Goal: Information Seeking & Learning: Learn about a topic

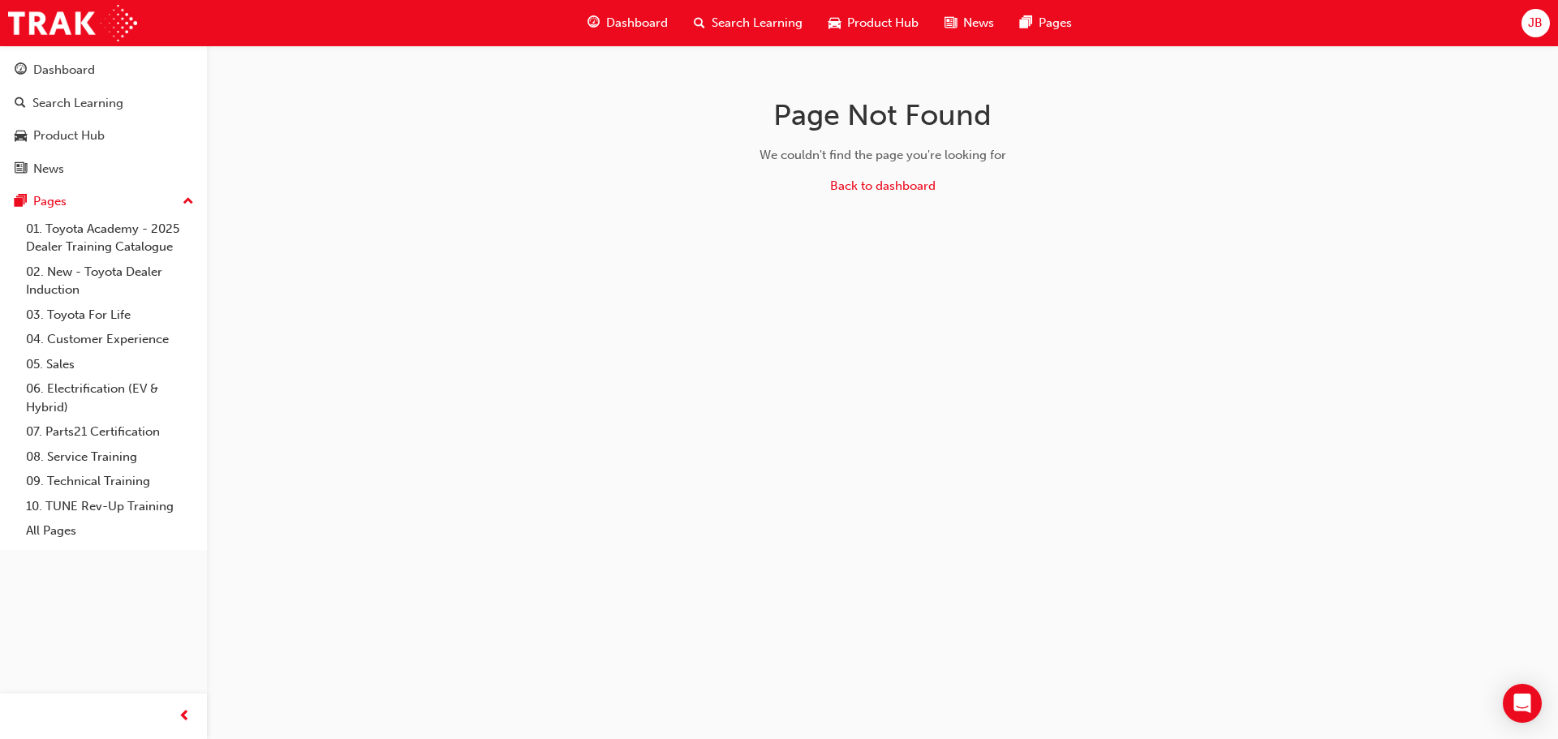
click at [639, 11] on div "Dashboard" at bounding box center [627, 22] width 106 height 33
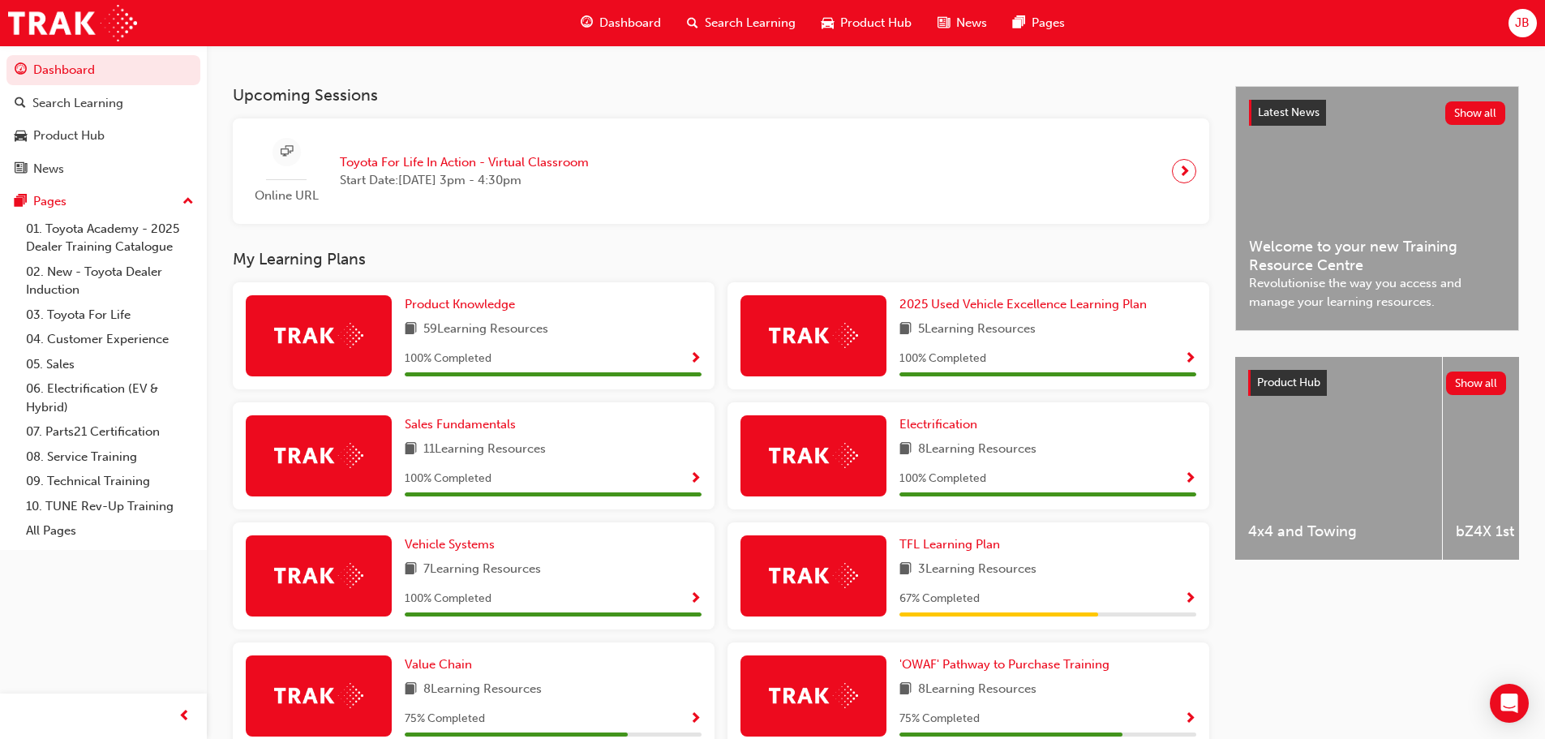
scroll to position [544, 0]
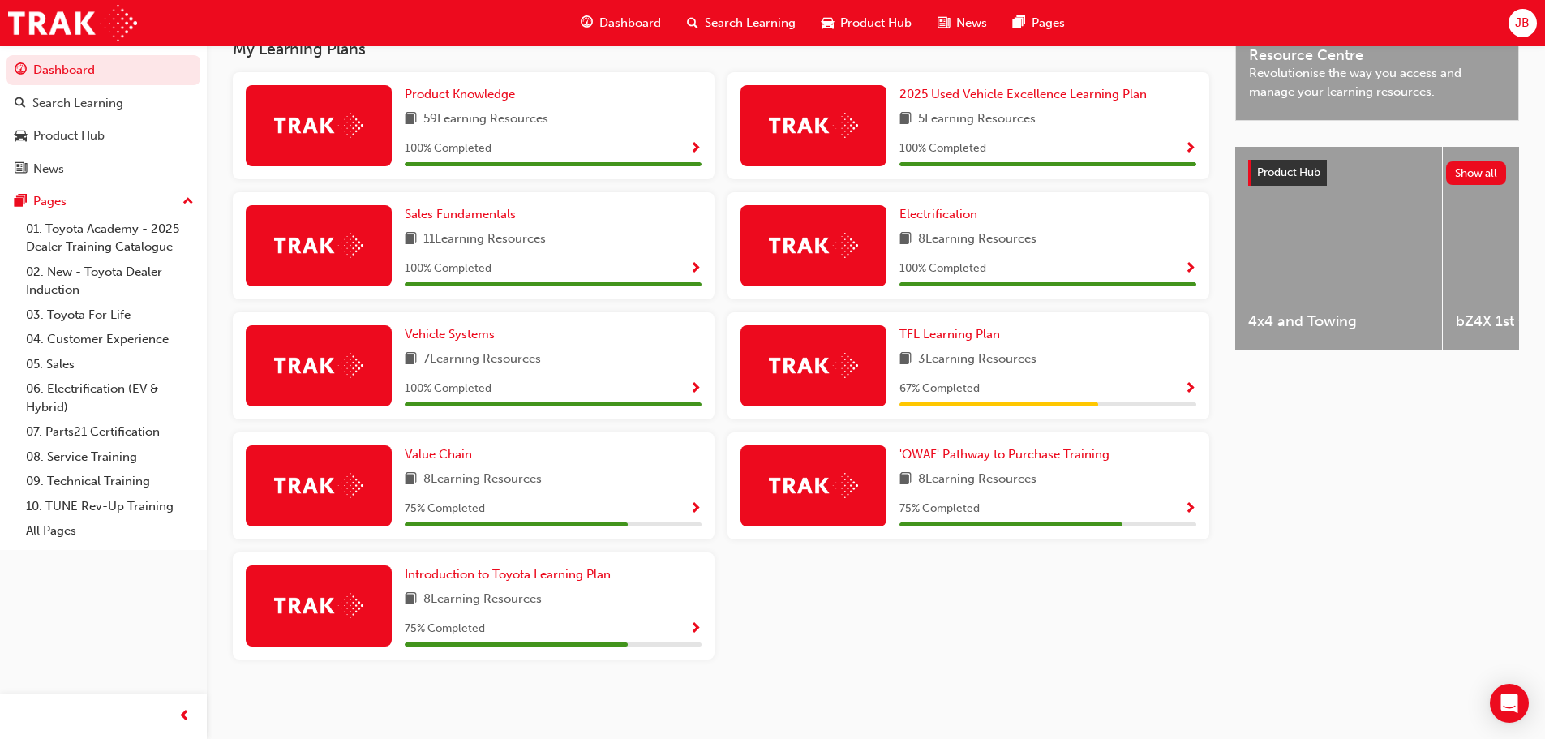
click at [1195, 382] on span "Show Progress" at bounding box center [1190, 389] width 12 height 15
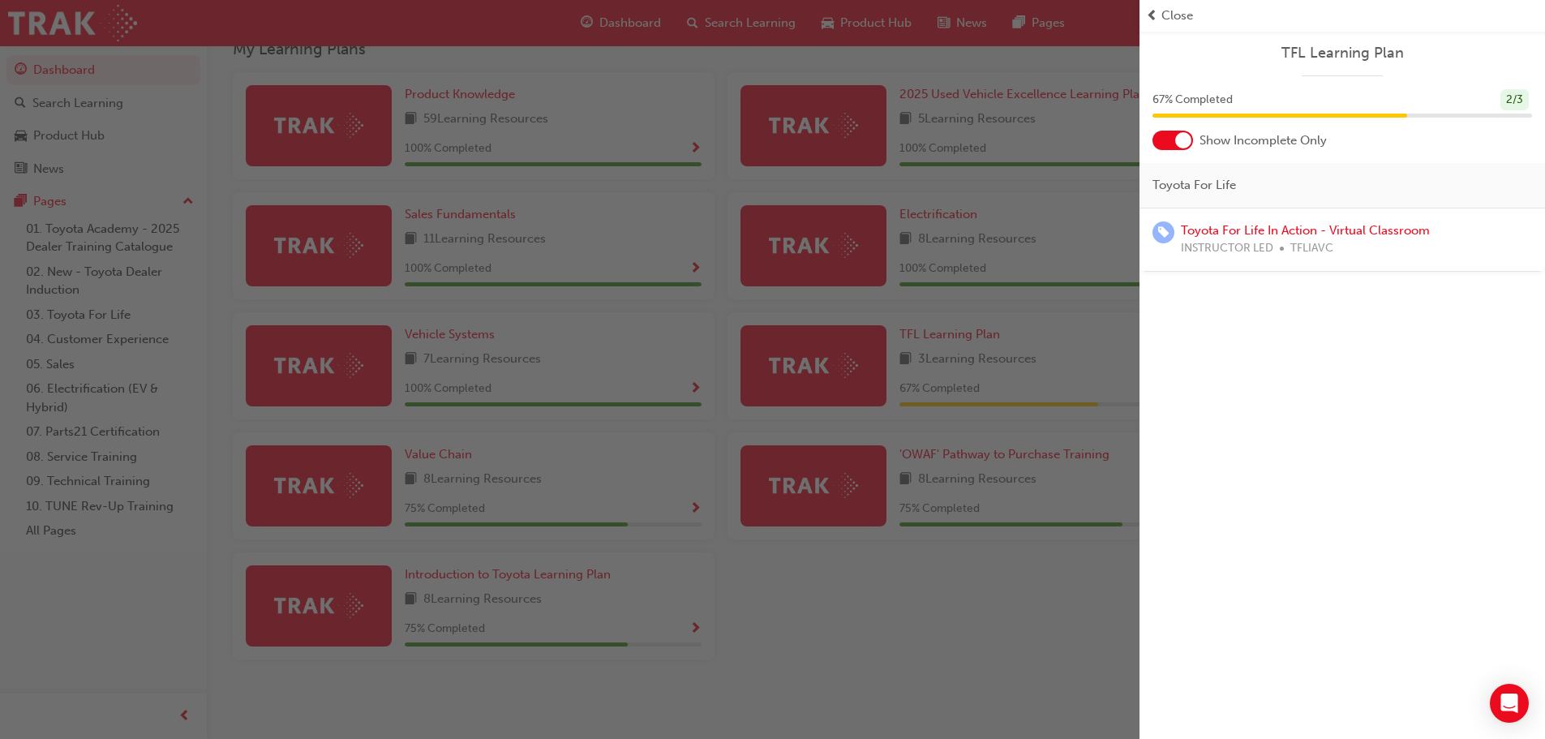
click at [1081, 582] on div "button" at bounding box center [570, 369] width 1140 height 739
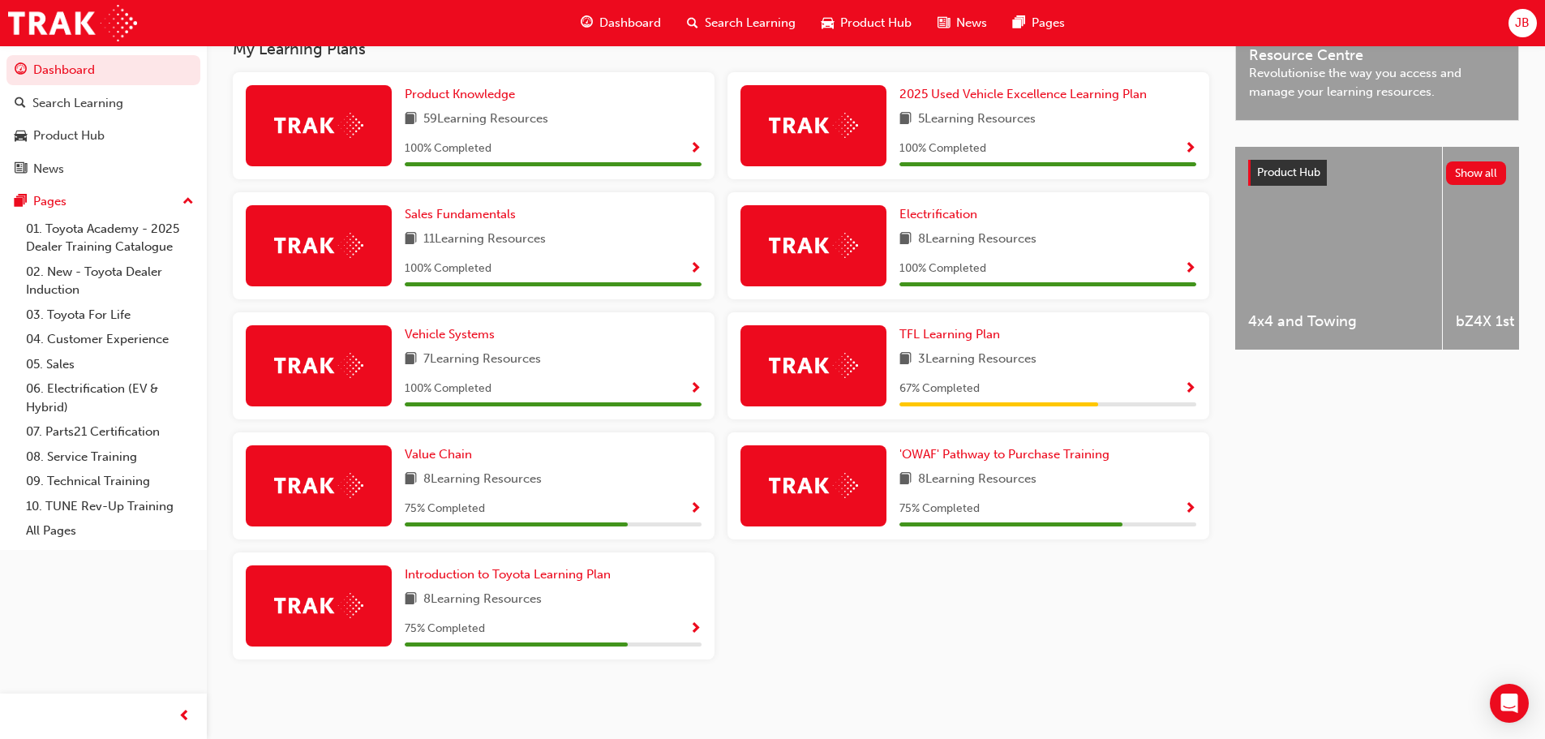
click at [1189, 510] on span "Show Progress" at bounding box center [1190, 509] width 12 height 15
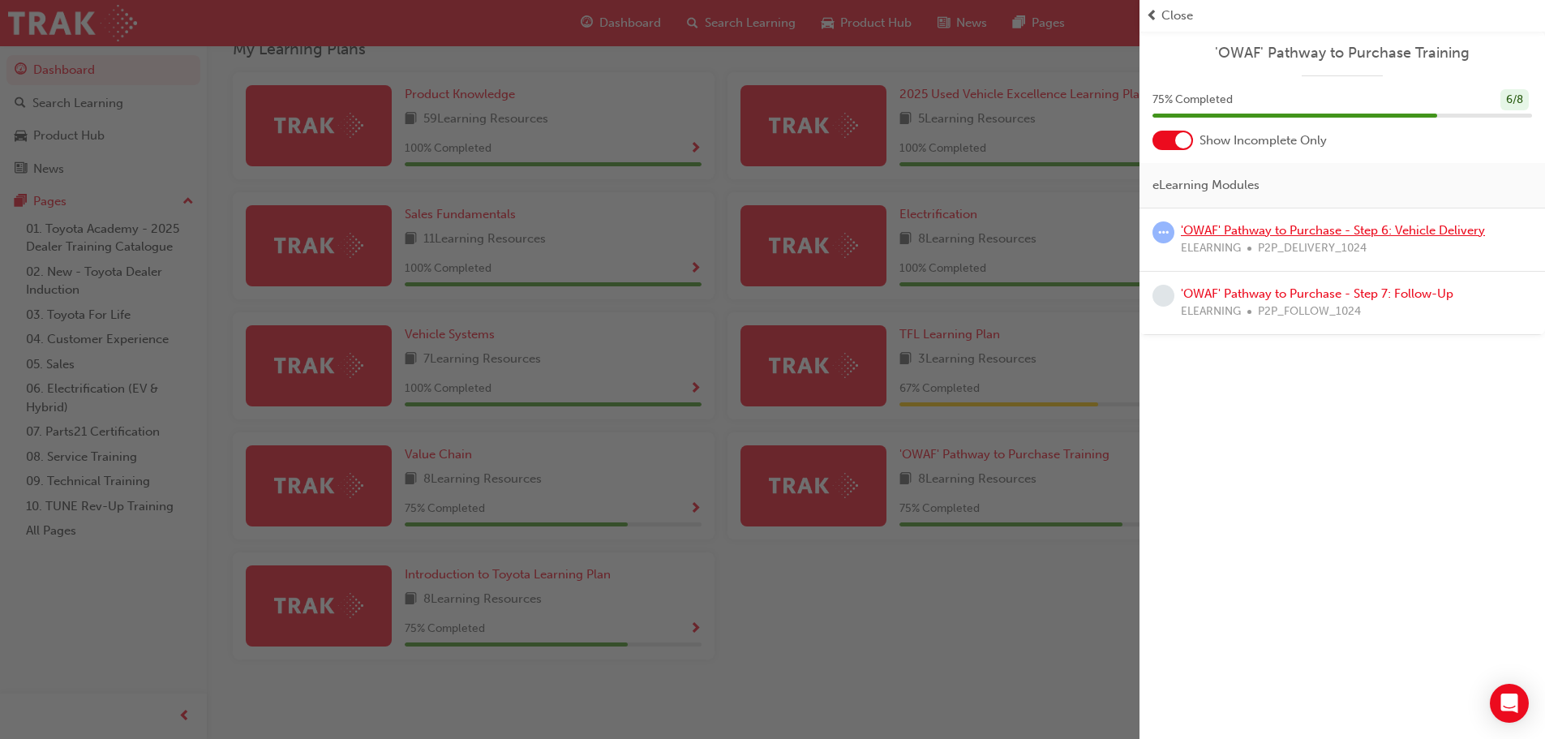
click at [1303, 223] on link "'OWAF' Pathway to Purchase - Step 6: Vehicle Delivery" at bounding box center [1333, 230] width 304 height 15
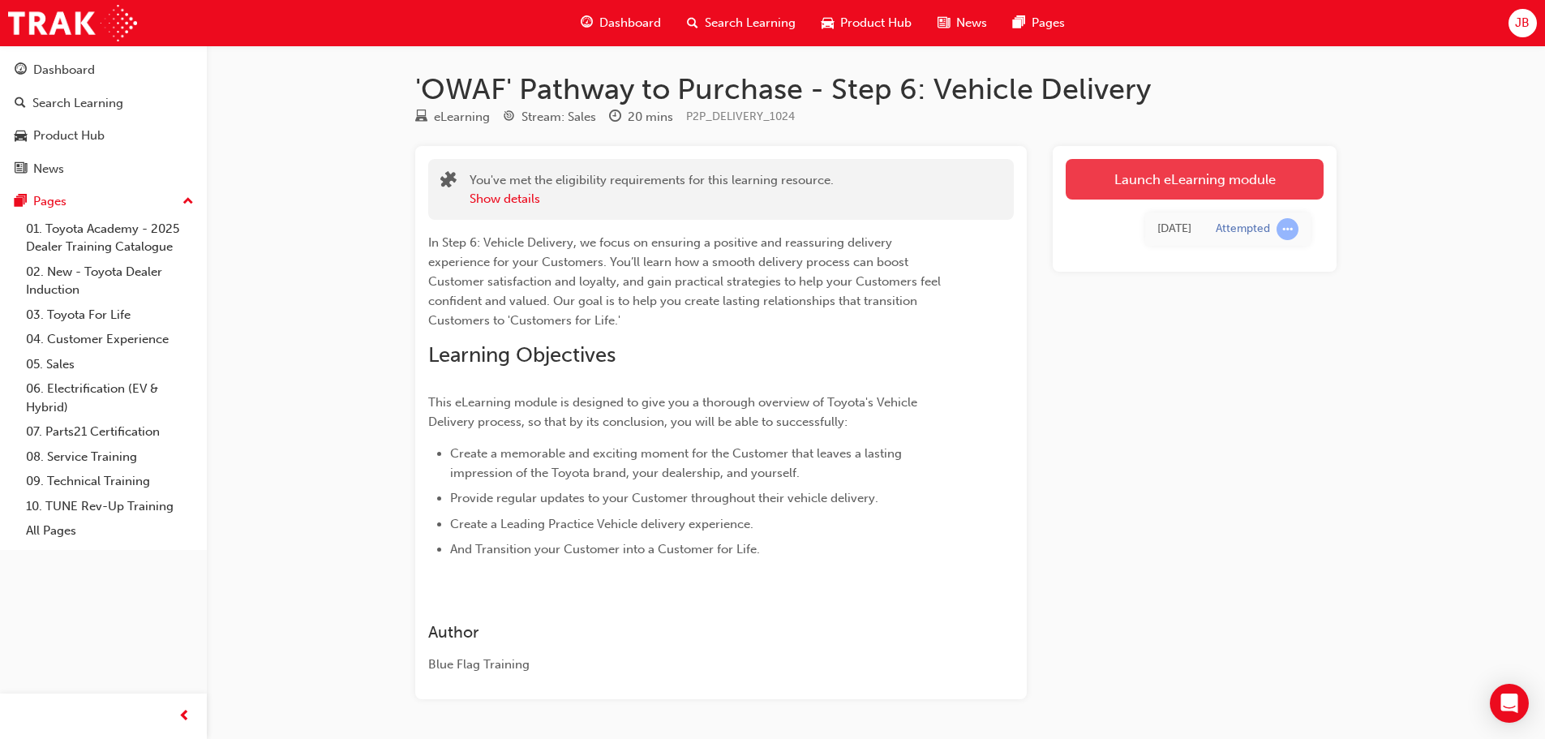
click at [1195, 183] on link "Launch eLearning module" at bounding box center [1195, 179] width 258 height 41
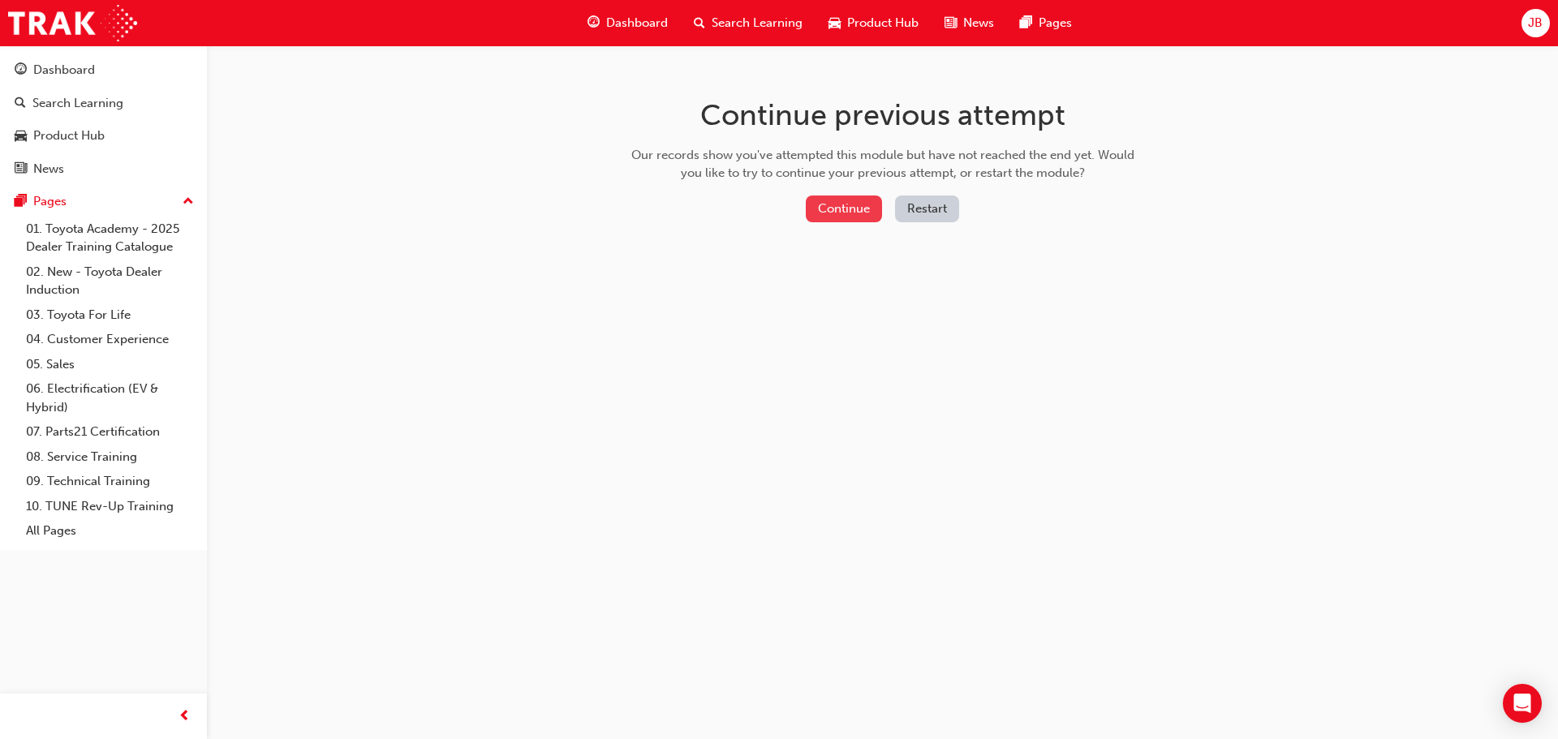
click at [861, 208] on button "Continue" at bounding box center [844, 208] width 76 height 27
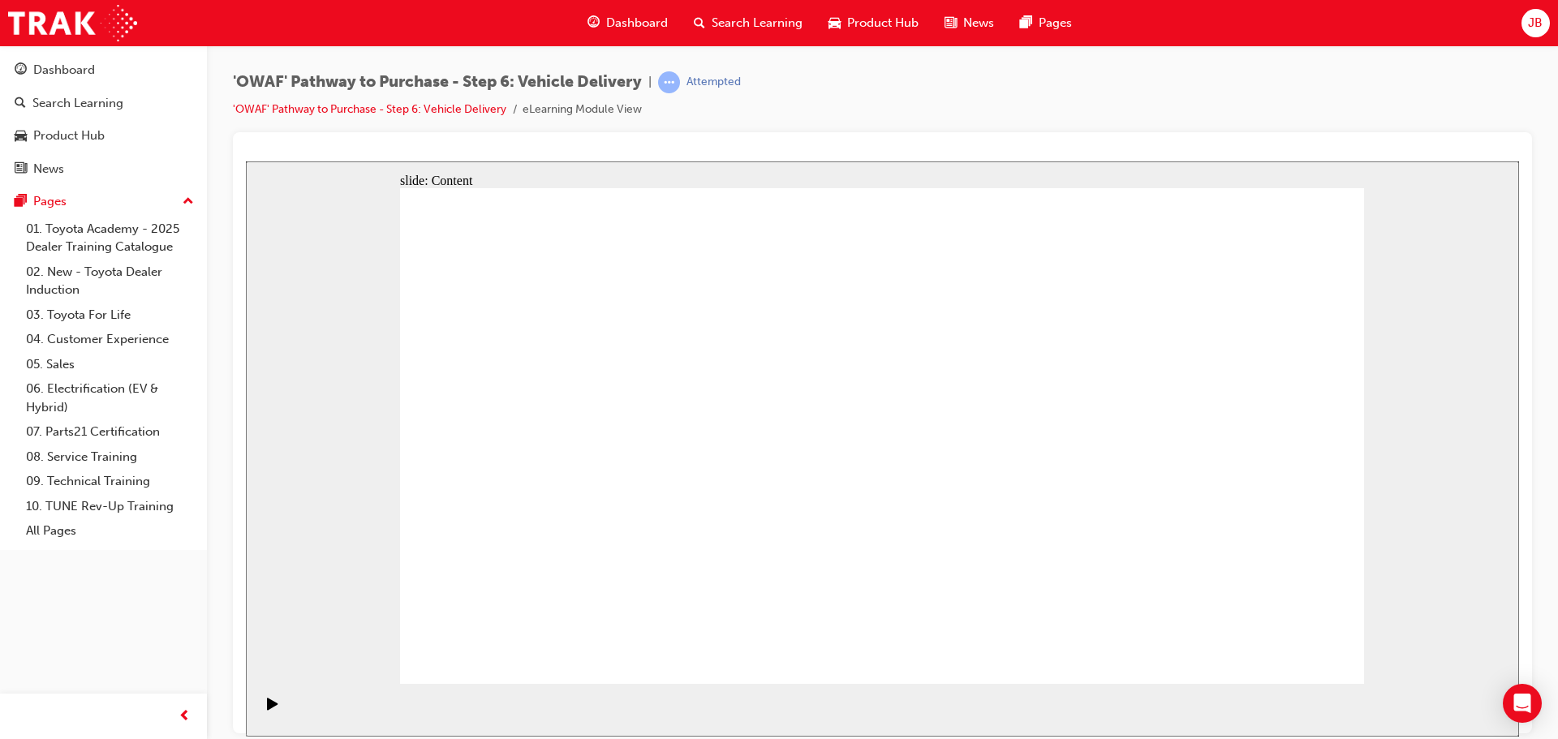
drag, startPoint x: 641, startPoint y: 342, endPoint x: 649, endPoint y: 346, distance: 9.1
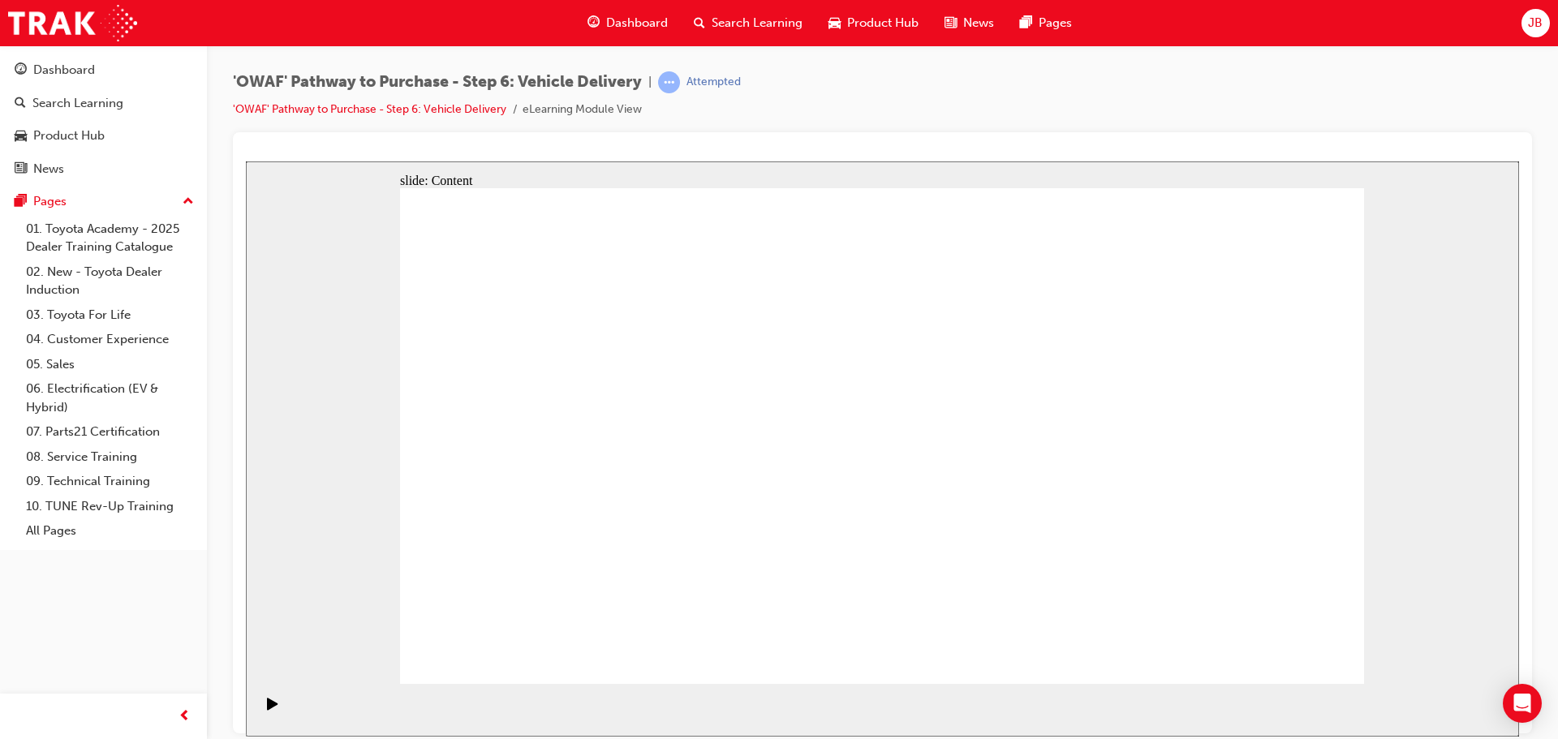
drag, startPoint x: 1125, startPoint y: 337, endPoint x: 1149, endPoint y: 333, distance: 24.7
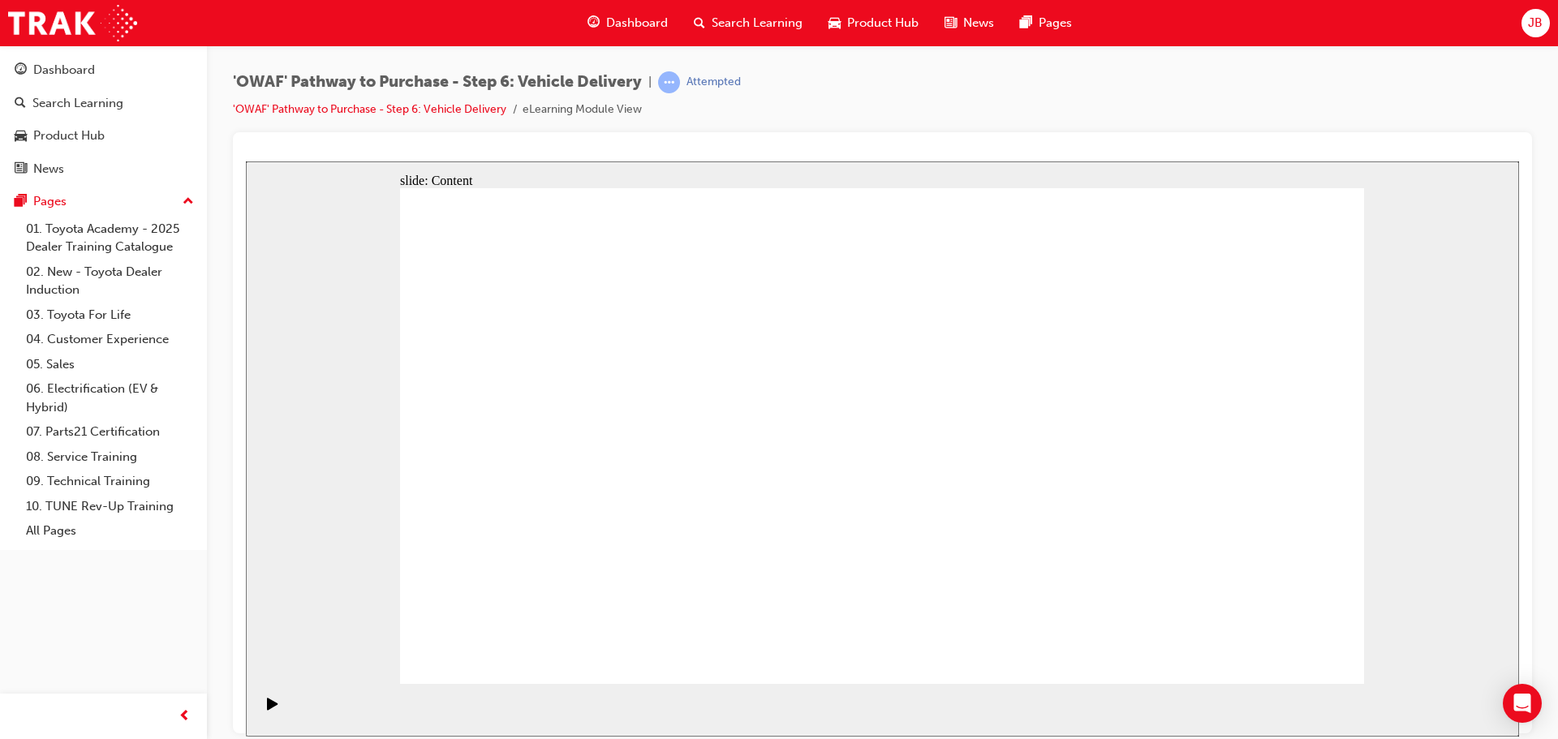
drag, startPoint x: 1203, startPoint y: 336, endPoint x: 1207, endPoint y: 364, distance: 28.7
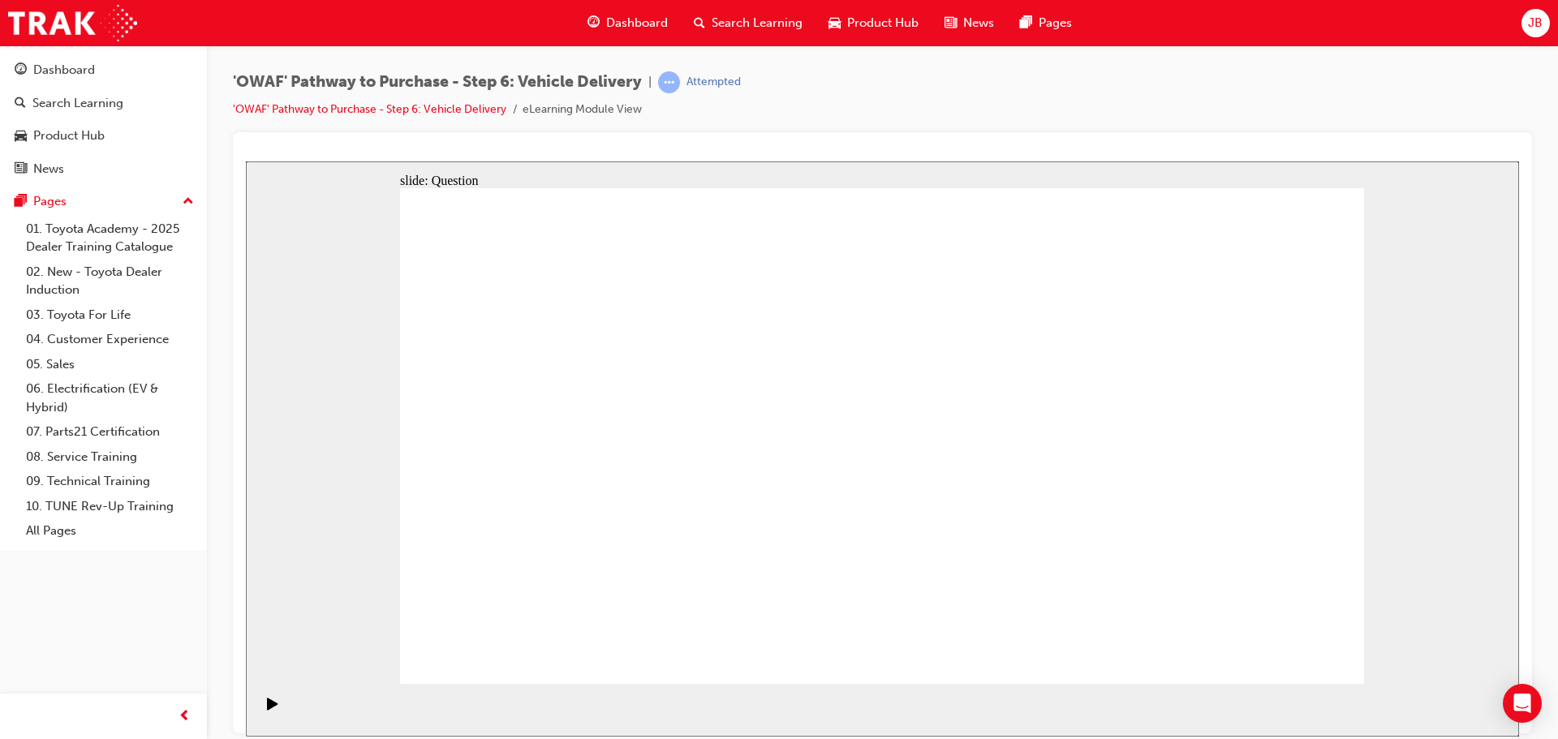
radio input "true"
drag, startPoint x: 720, startPoint y: 599, endPoint x: 751, endPoint y: 399, distance: 202.7
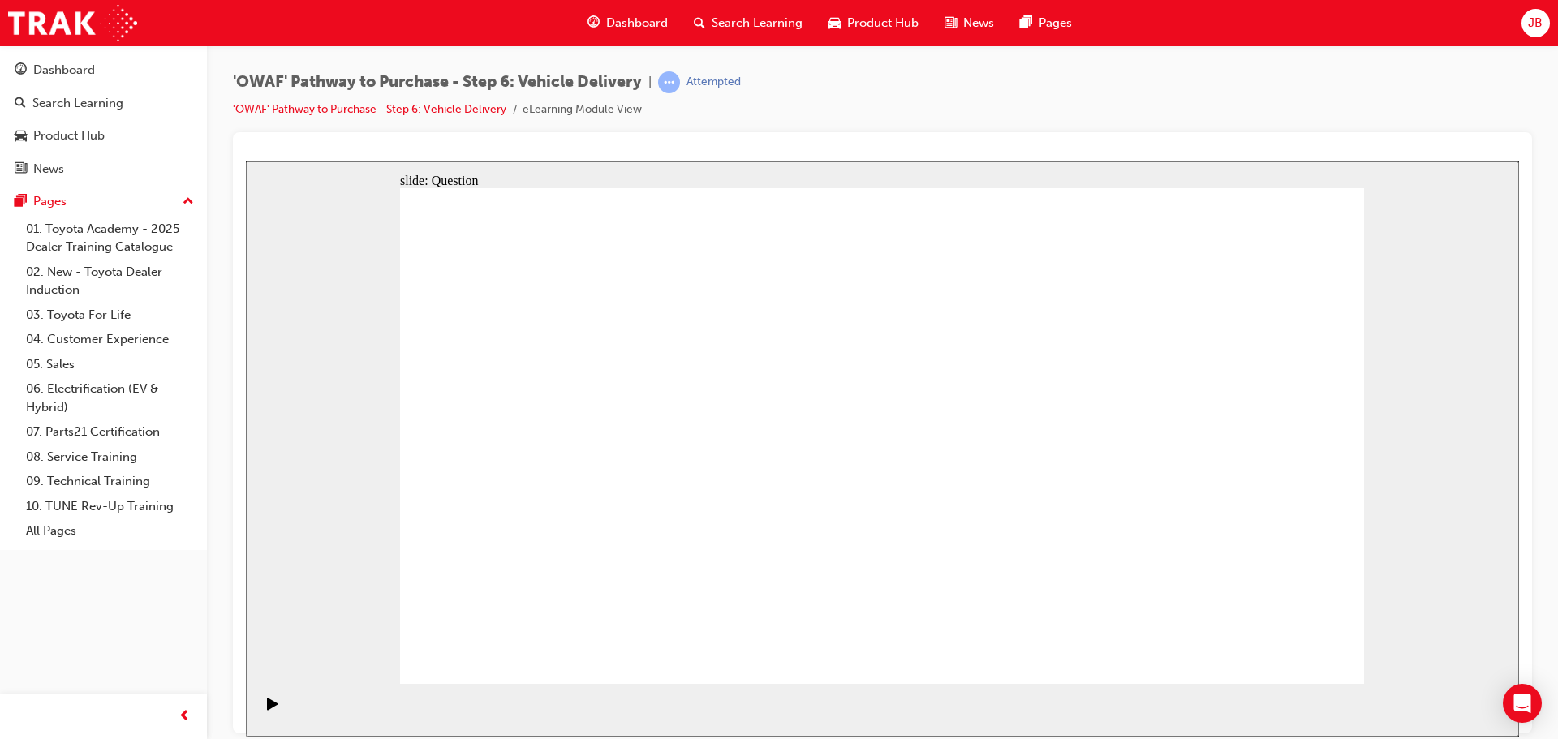
drag, startPoint x: 905, startPoint y: 552, endPoint x: 1090, endPoint y: 406, distance: 235.6
drag, startPoint x: 1091, startPoint y: 566, endPoint x: 672, endPoint y: 475, distance: 428.3
drag, startPoint x: 1241, startPoint y: 651, endPoint x: 1272, endPoint y: 660, distance: 31.9
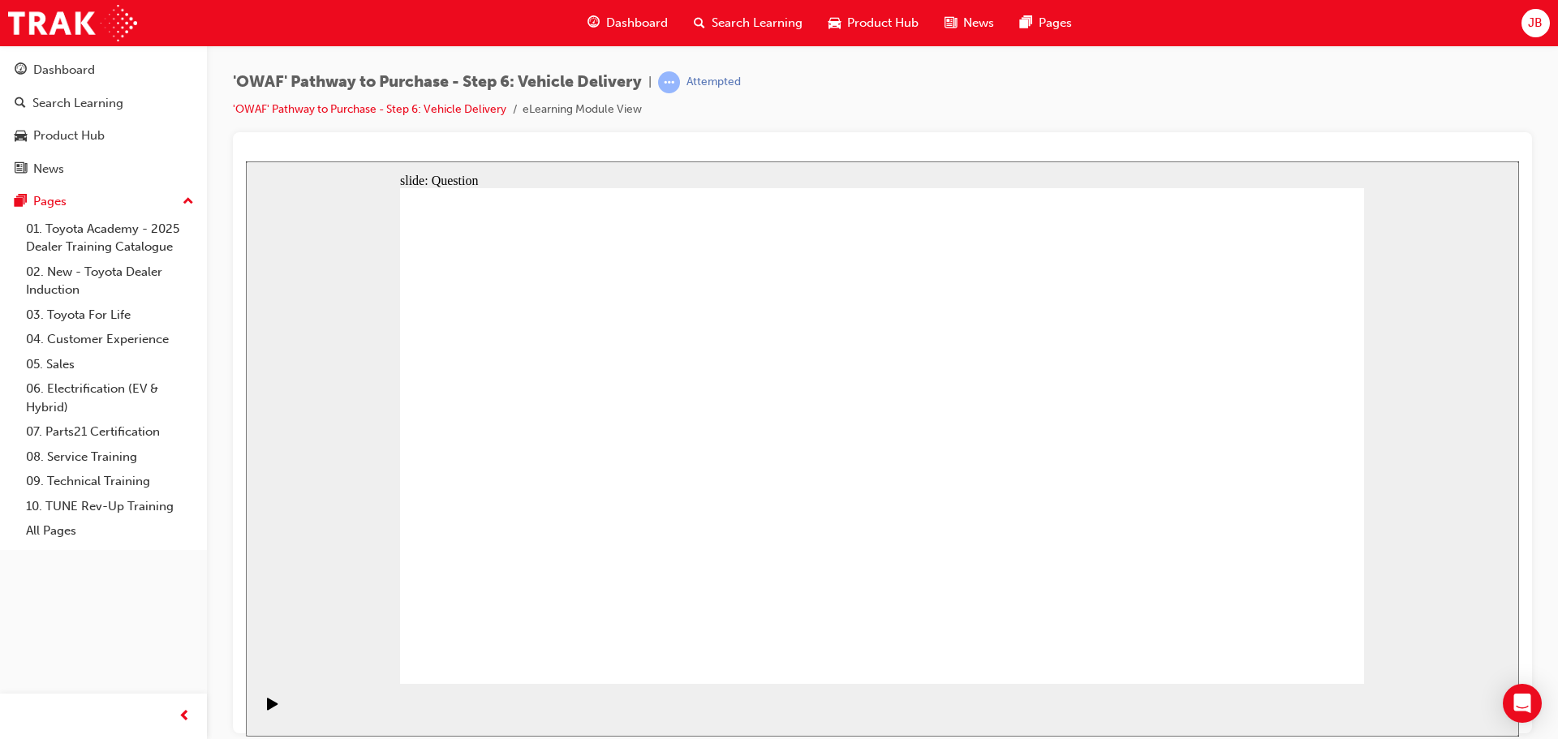
drag, startPoint x: 729, startPoint y: 393, endPoint x: 727, endPoint y: 612, distance: 218.2
drag, startPoint x: 714, startPoint y: 544, endPoint x: 749, endPoint y: 401, distance: 147.8
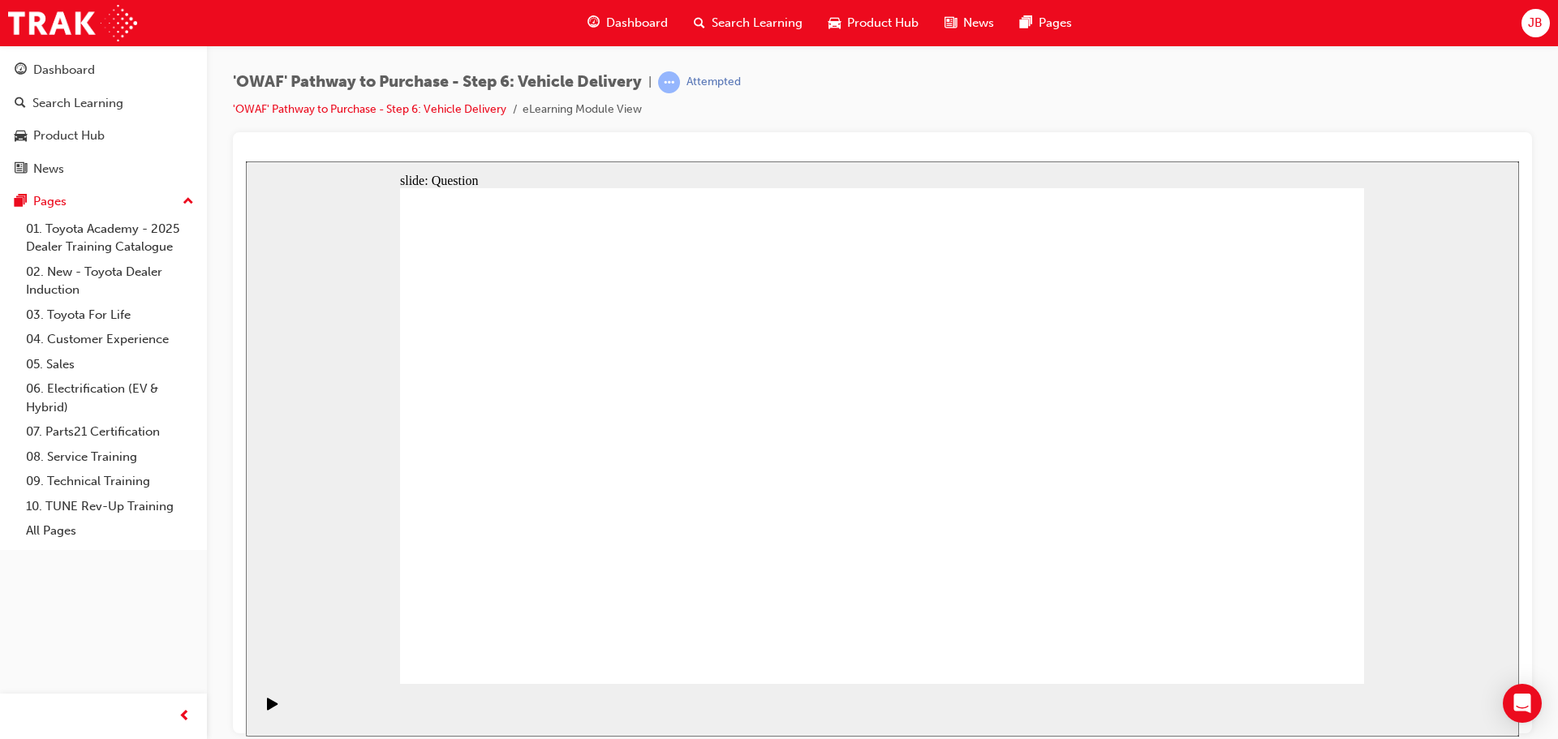
checkbox input "true"
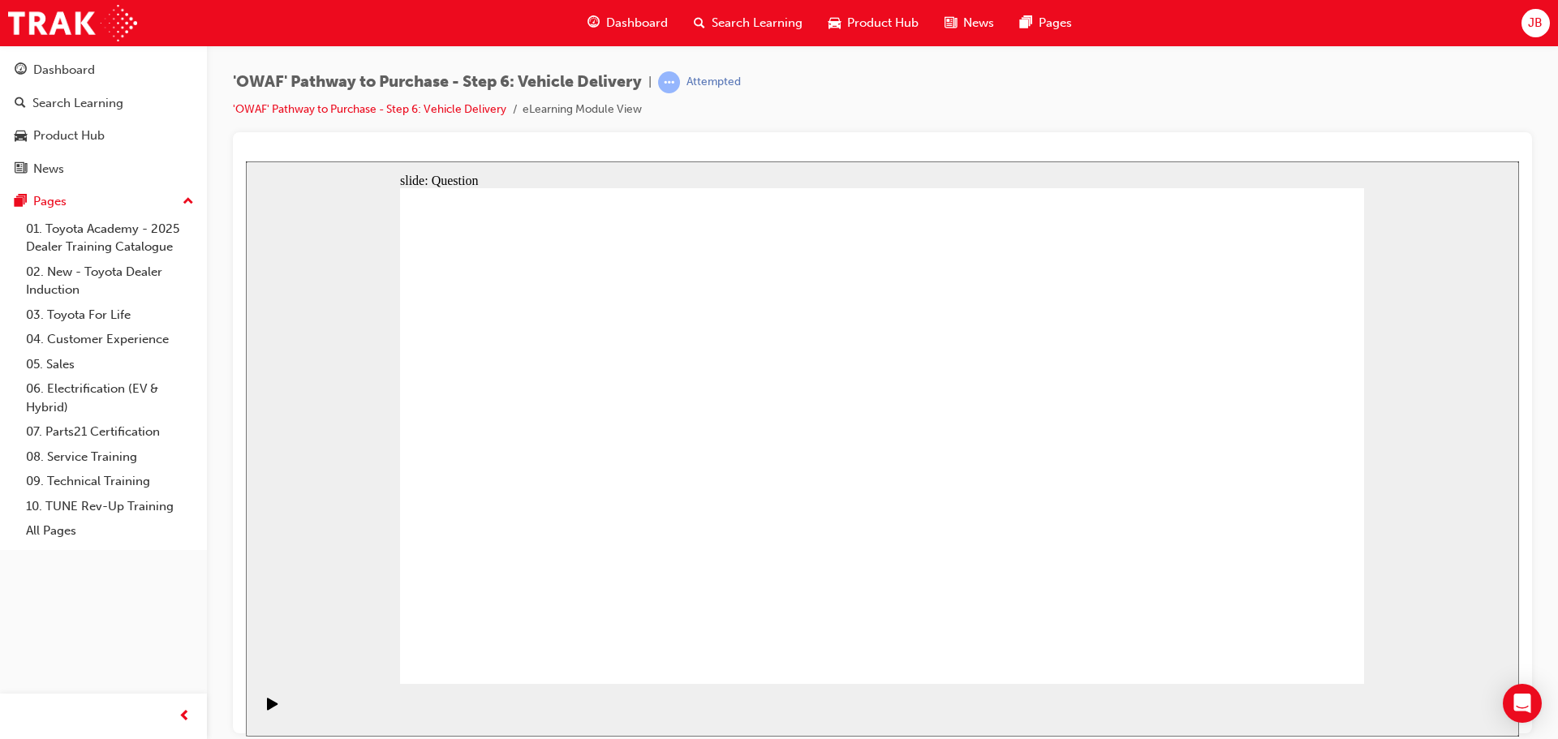
drag, startPoint x: 1219, startPoint y: 475, endPoint x: 629, endPoint y: 546, distance: 594.0
drag, startPoint x: 1230, startPoint y: 420, endPoint x: 598, endPoint y: 499, distance: 636.8
drag, startPoint x: 1222, startPoint y: 387, endPoint x: 922, endPoint y: 479, distance: 314.1
drag, startPoint x: 1221, startPoint y: 378, endPoint x: 922, endPoint y: 443, distance: 305.5
drag, startPoint x: 1235, startPoint y: 398, endPoint x: 617, endPoint y: 477, distance: 622.3
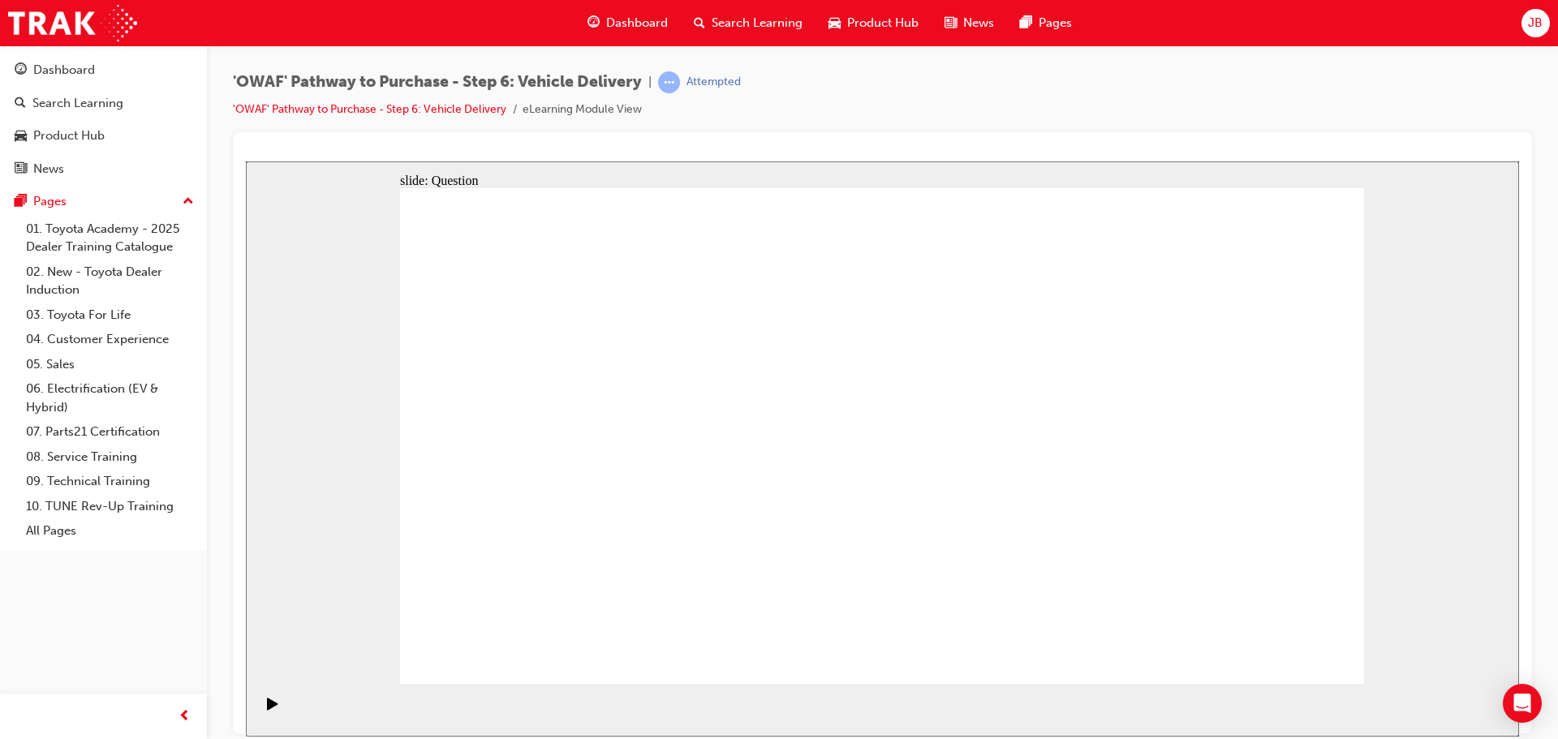
drag, startPoint x: 1233, startPoint y: 393, endPoint x: 935, endPoint y: 469, distance: 307.3
drag, startPoint x: 1219, startPoint y: 377, endPoint x: 587, endPoint y: 442, distance: 635.2
drag, startPoint x: 1214, startPoint y: 371, endPoint x: 588, endPoint y: 456, distance: 632.0
drag, startPoint x: 1227, startPoint y: 522, endPoint x: 623, endPoint y: 569, distance: 606.2
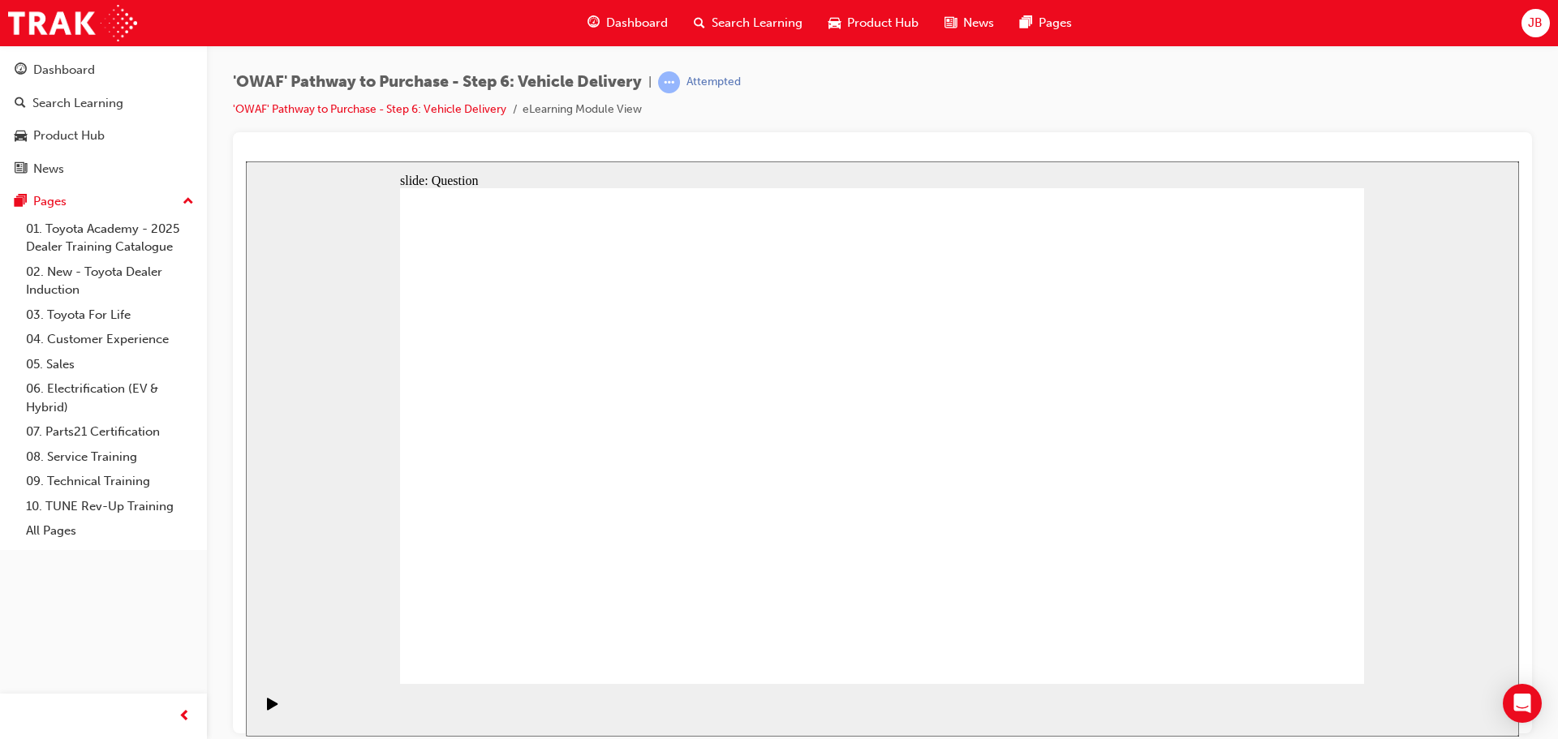
drag, startPoint x: 1262, startPoint y: 500, endPoint x: 971, endPoint y: 535, distance: 293.4
drag, startPoint x: 1248, startPoint y: 509, endPoint x: 930, endPoint y: 542, distance: 320.4
drag, startPoint x: 1275, startPoint y: 527, endPoint x: 1003, endPoint y: 561, distance: 274.7
drag, startPoint x: 1248, startPoint y: 511, endPoint x: 950, endPoint y: 557, distance: 302.1
drag, startPoint x: 1251, startPoint y: 524, endPoint x: 946, endPoint y: 578, distance: 309.7
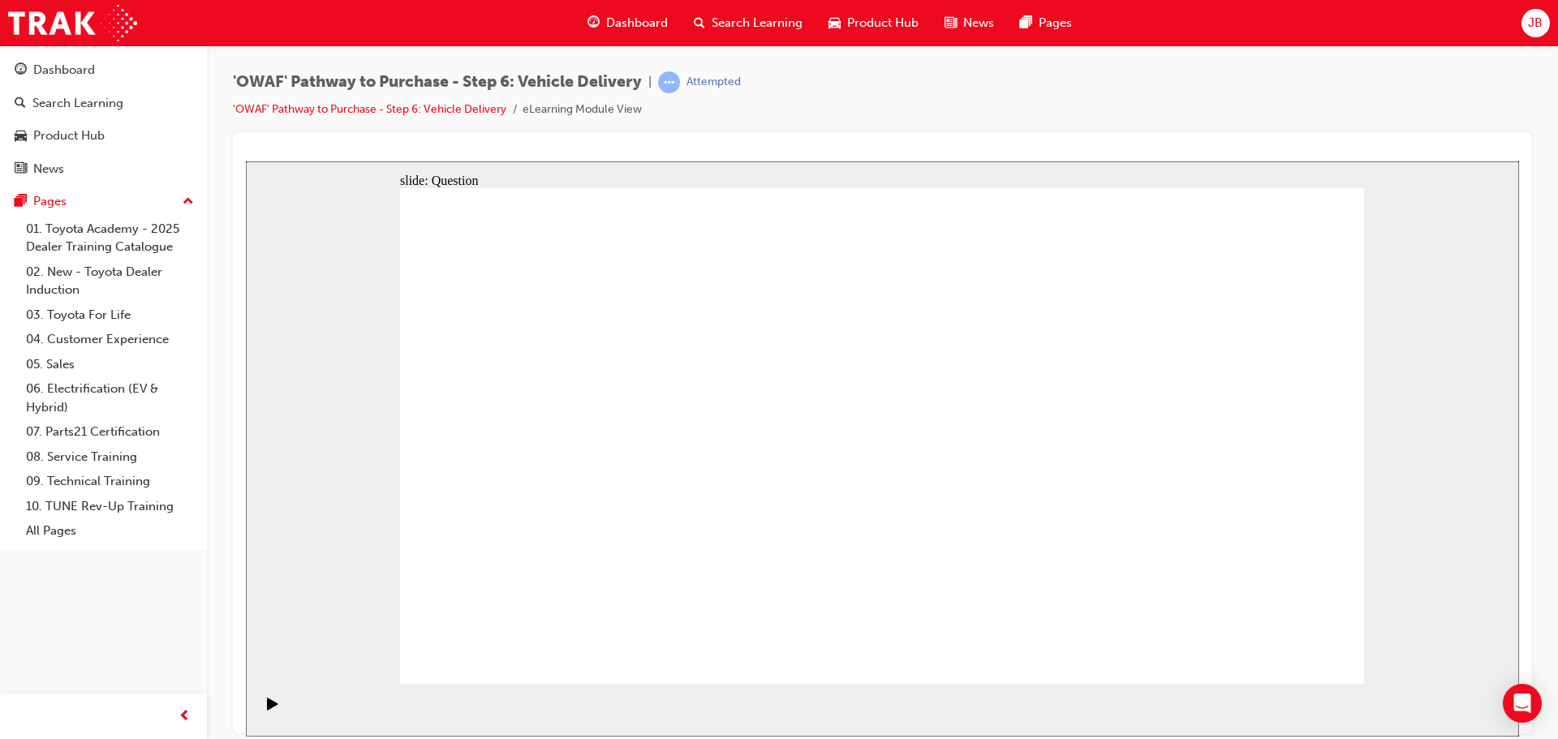
drag, startPoint x: 1240, startPoint y: 518, endPoint x: 591, endPoint y: 574, distance: 650.5
drag, startPoint x: 1253, startPoint y: 521, endPoint x: 599, endPoint y: 582, distance: 657.5
radio input "true"
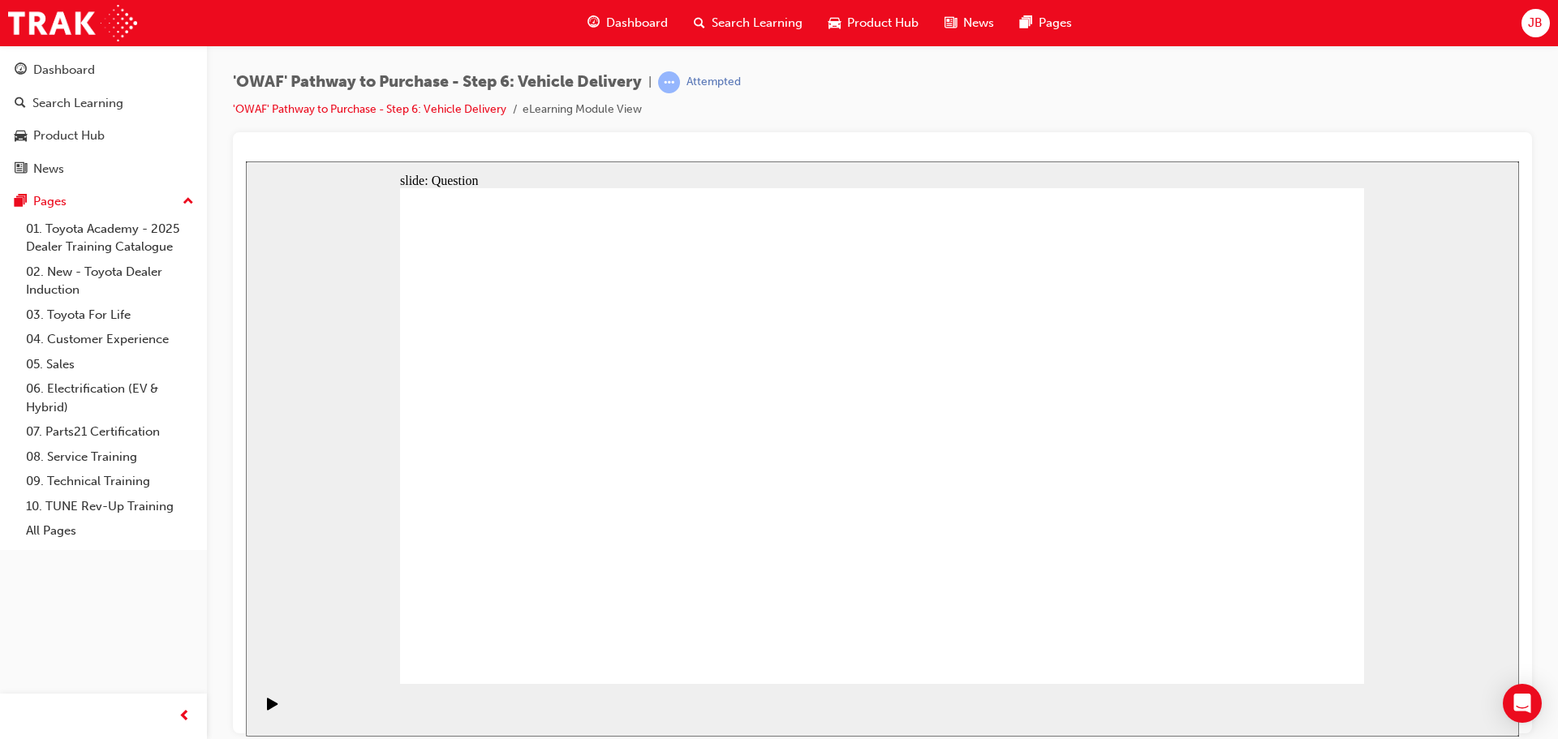
radio input "true"
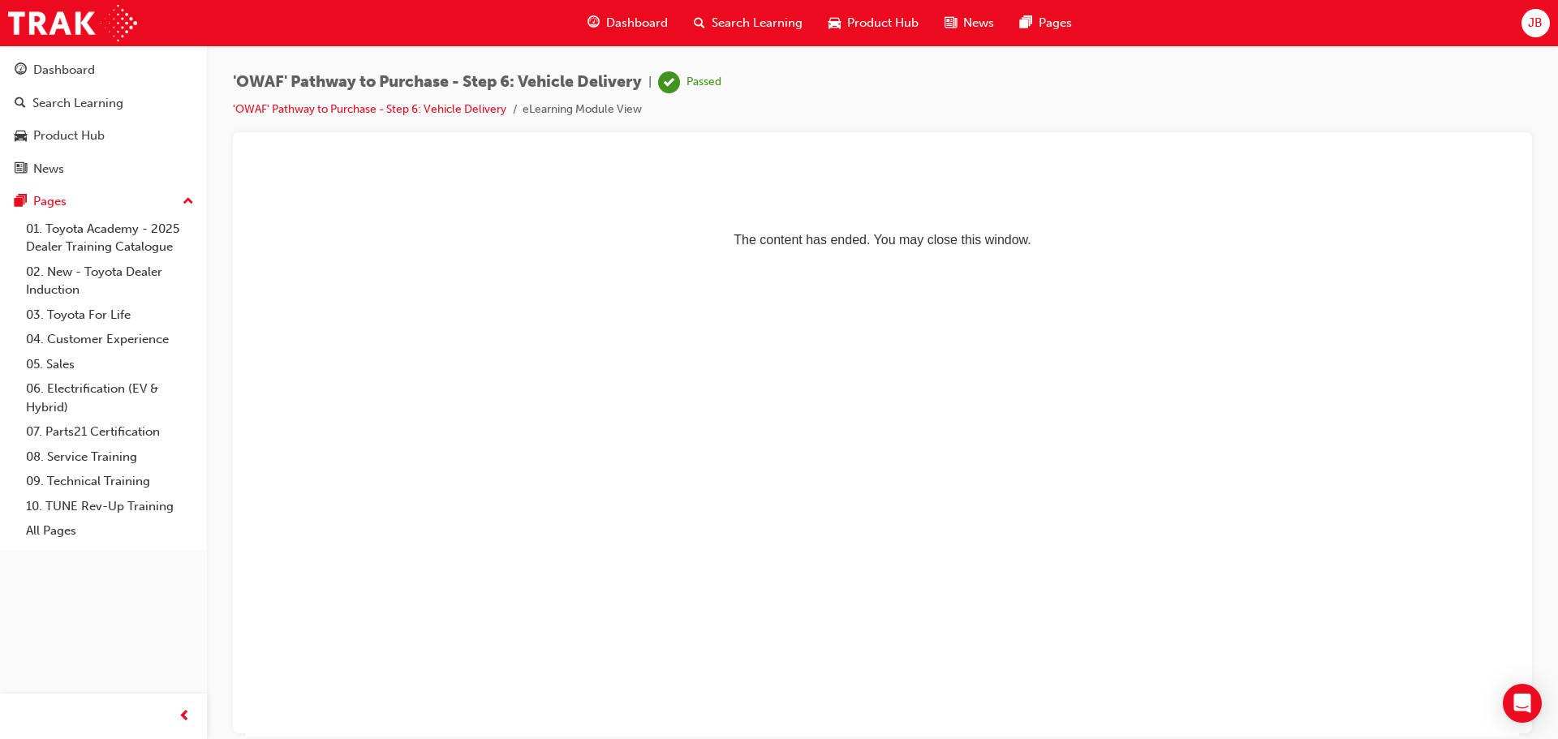
click at [633, 16] on span "Dashboard" at bounding box center [637, 23] width 62 height 19
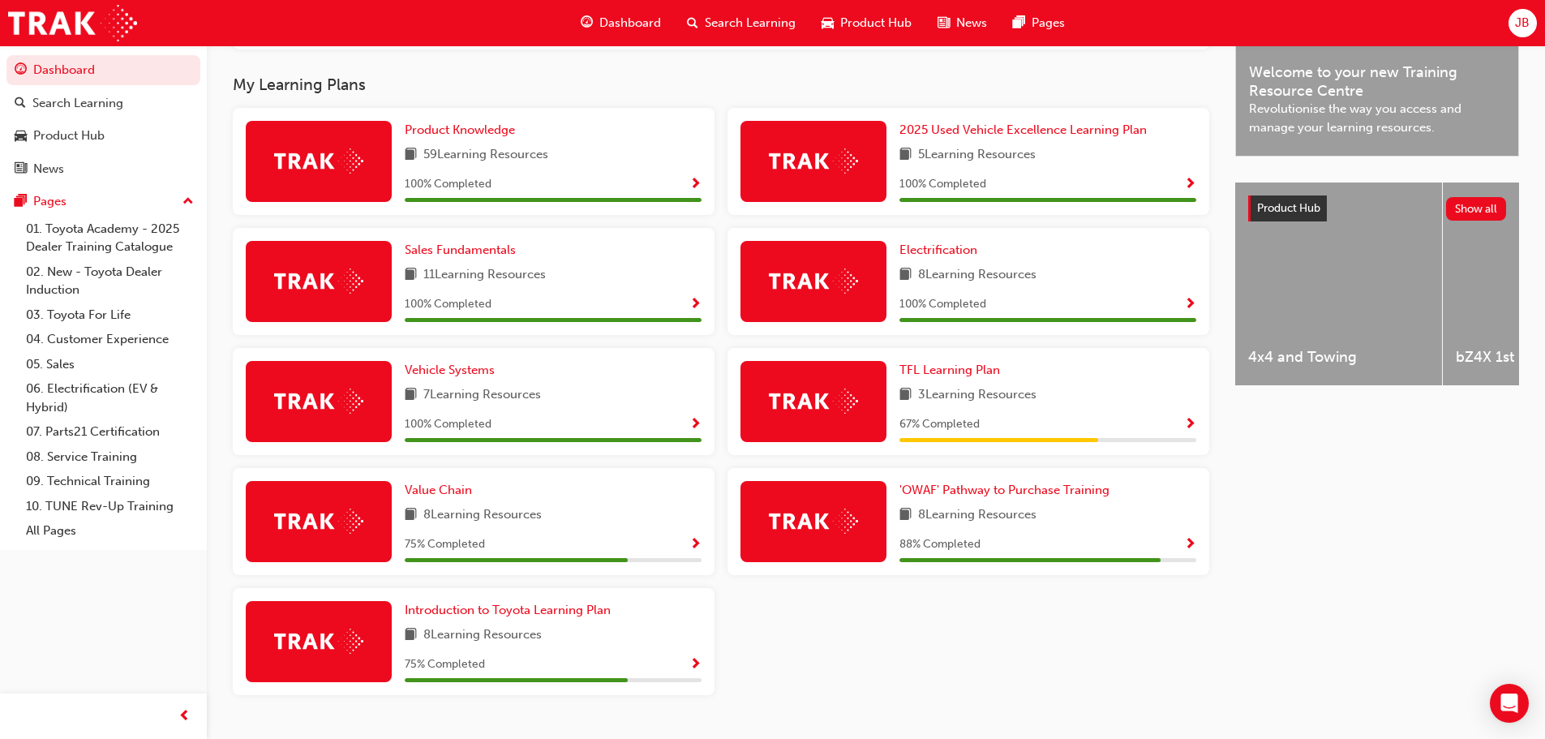
scroll to position [462, 0]
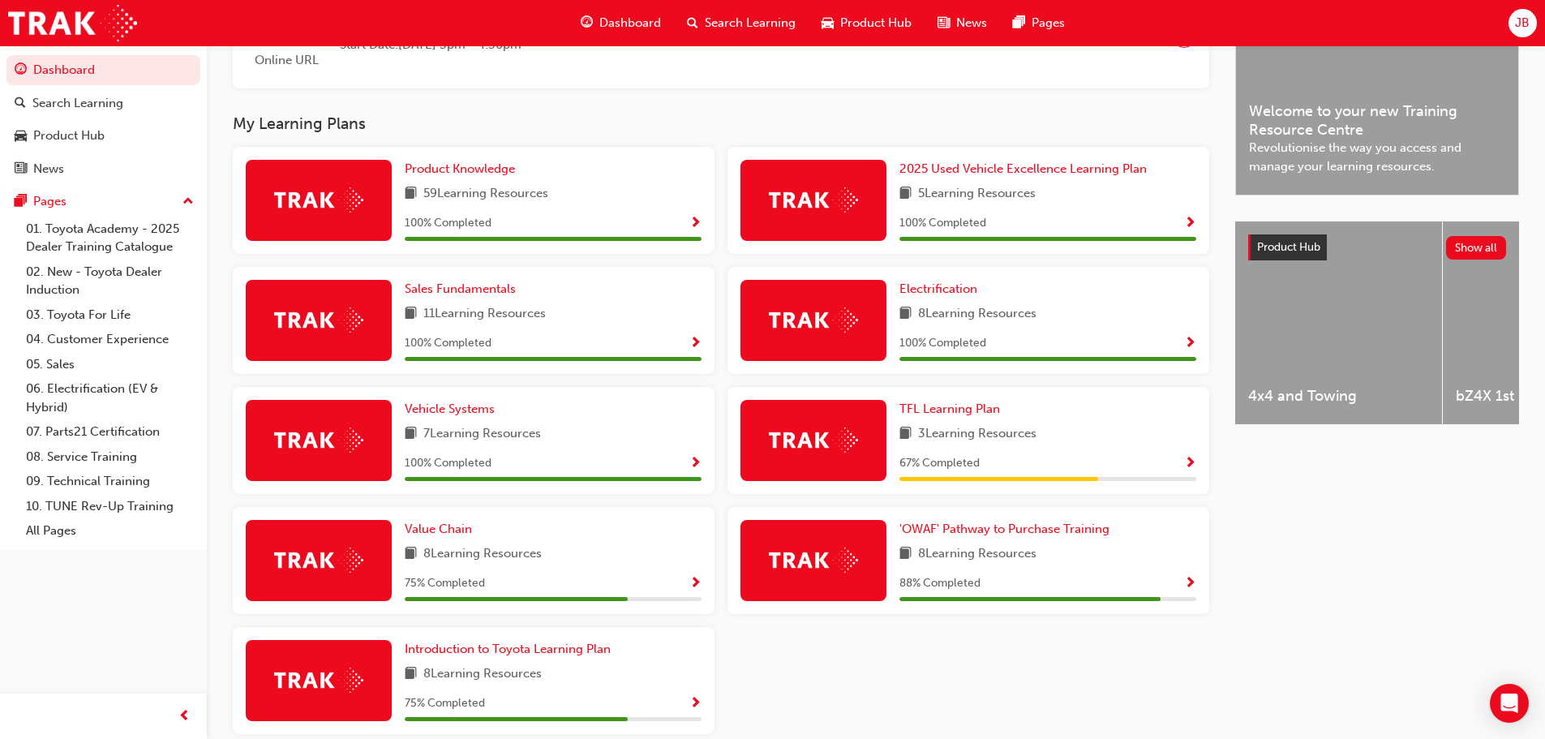
click at [1190, 584] on span "Show Progress" at bounding box center [1190, 584] width 12 height 15
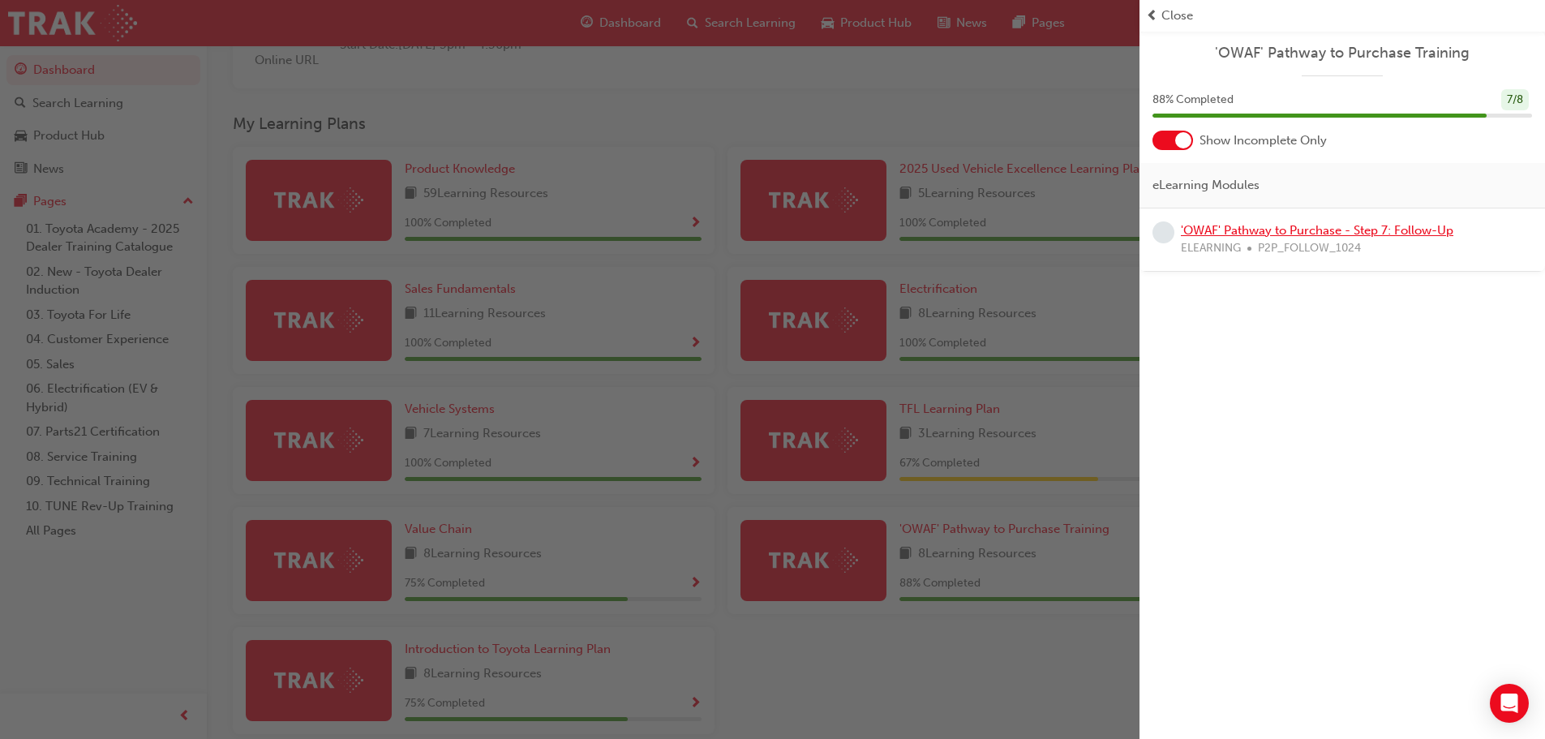
click at [1320, 237] on link "'OWAF' Pathway to Purchase - Step 7: Follow-Up" at bounding box center [1317, 230] width 273 height 15
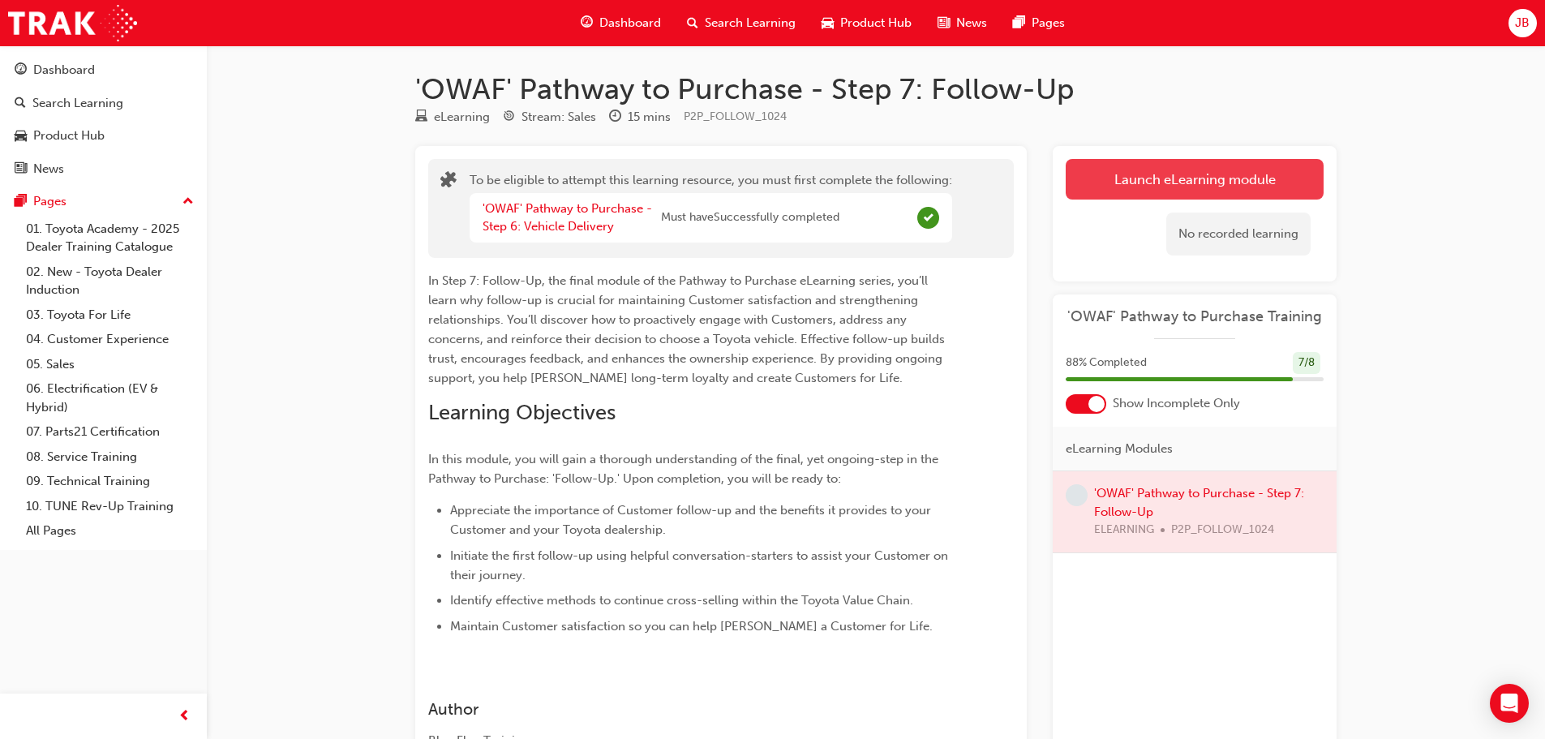
click at [1209, 178] on button "Launch eLearning module" at bounding box center [1195, 179] width 258 height 41
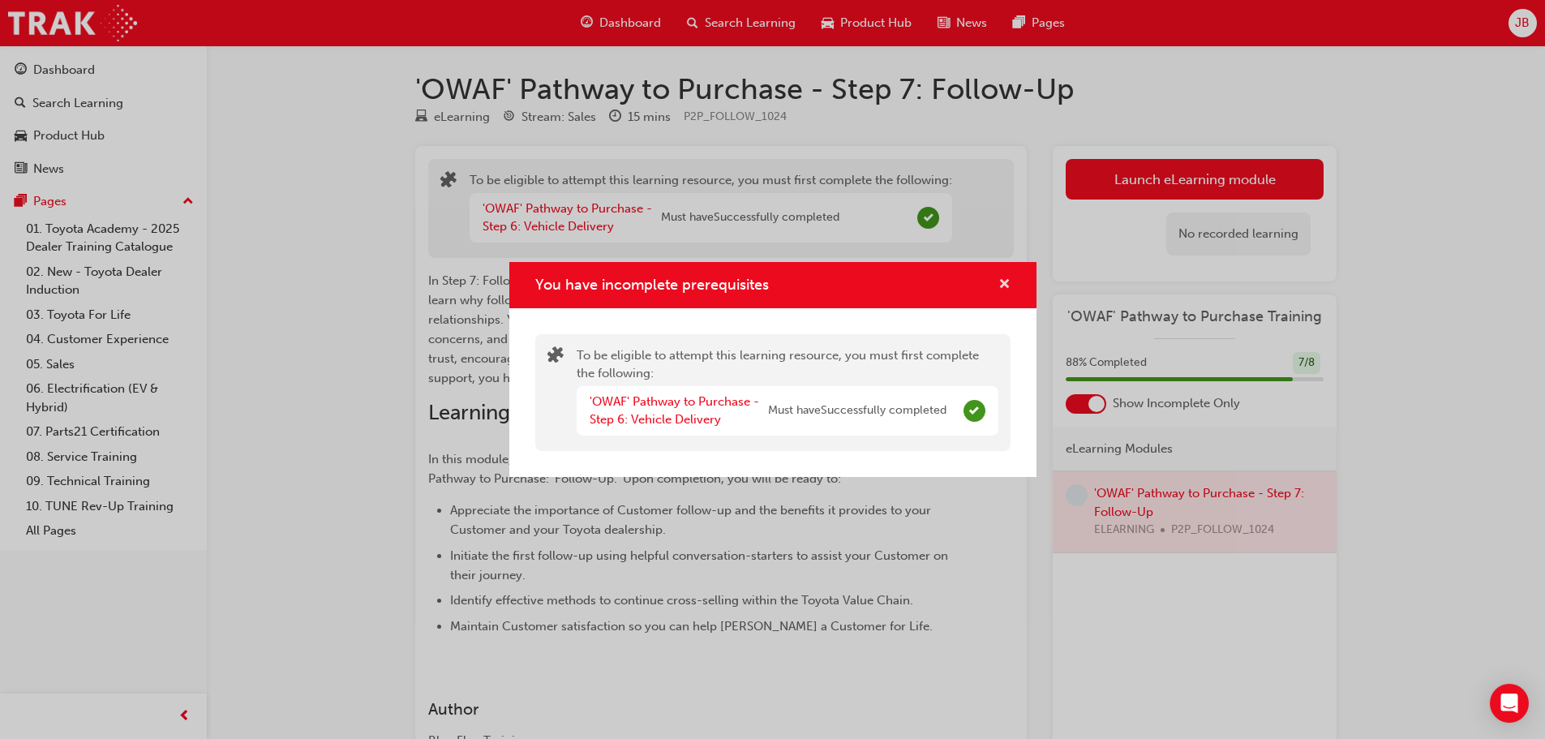
click at [1007, 278] on span "cross-icon" at bounding box center [1005, 285] width 12 height 15
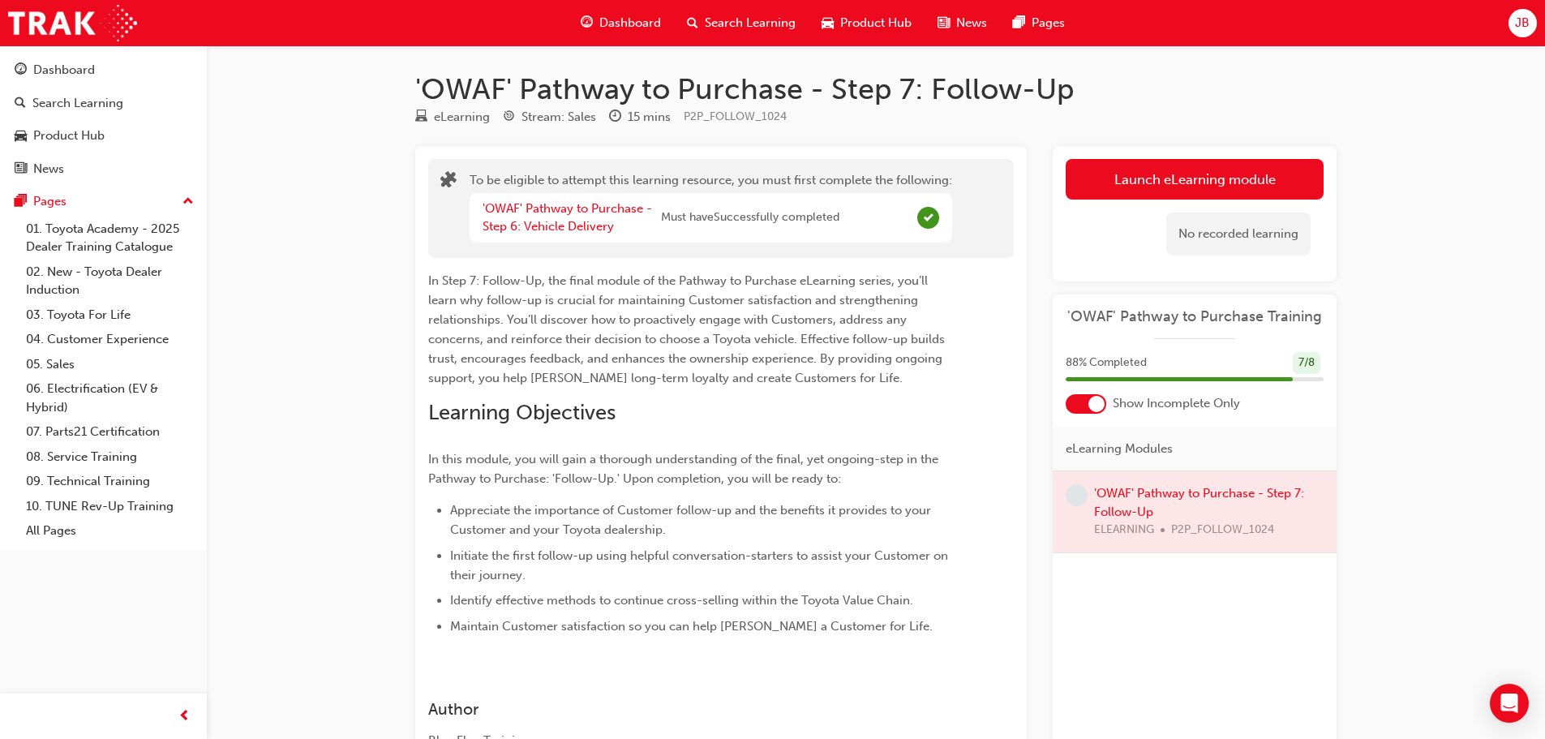
click at [640, 21] on span "Dashboard" at bounding box center [630, 23] width 62 height 19
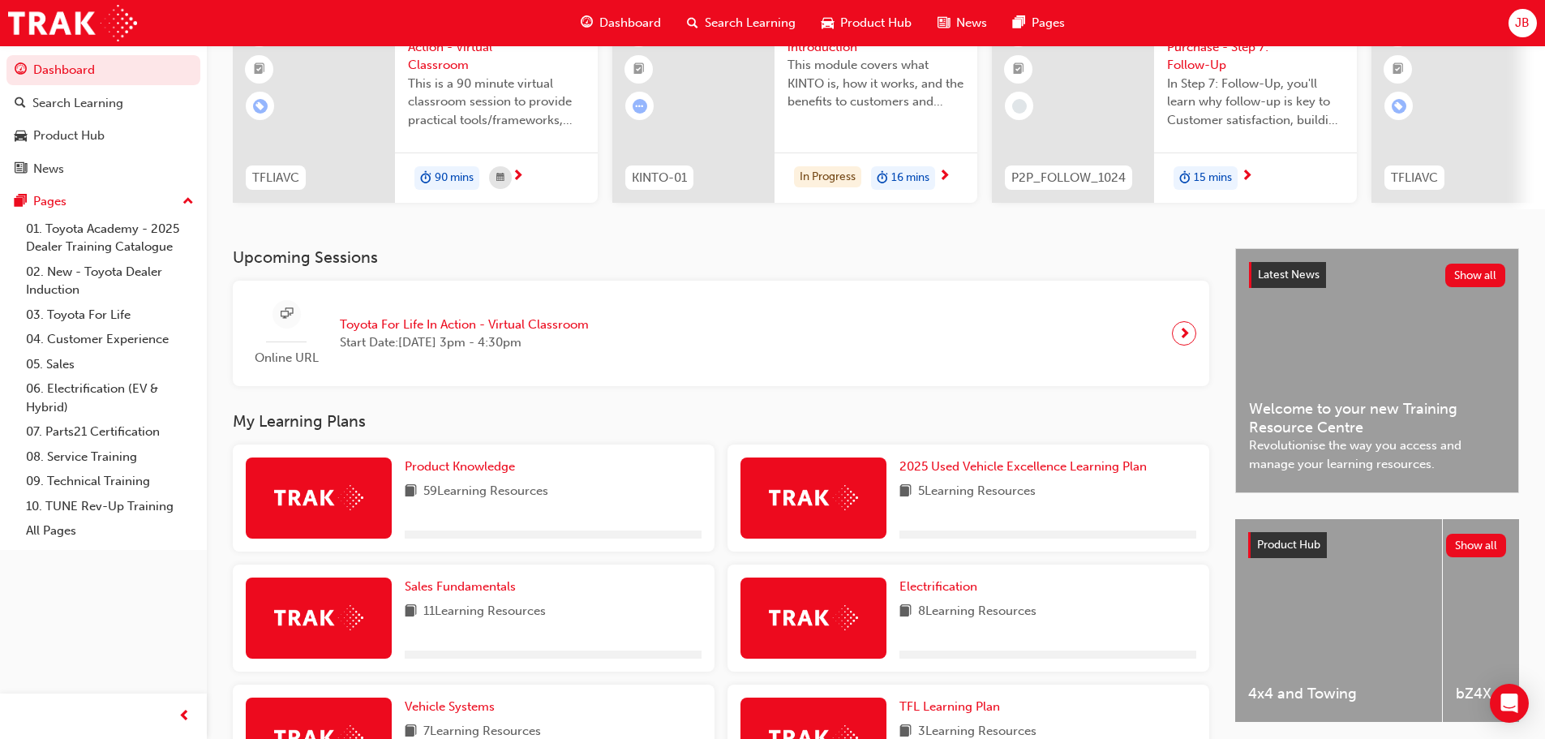
scroll to position [544, 0]
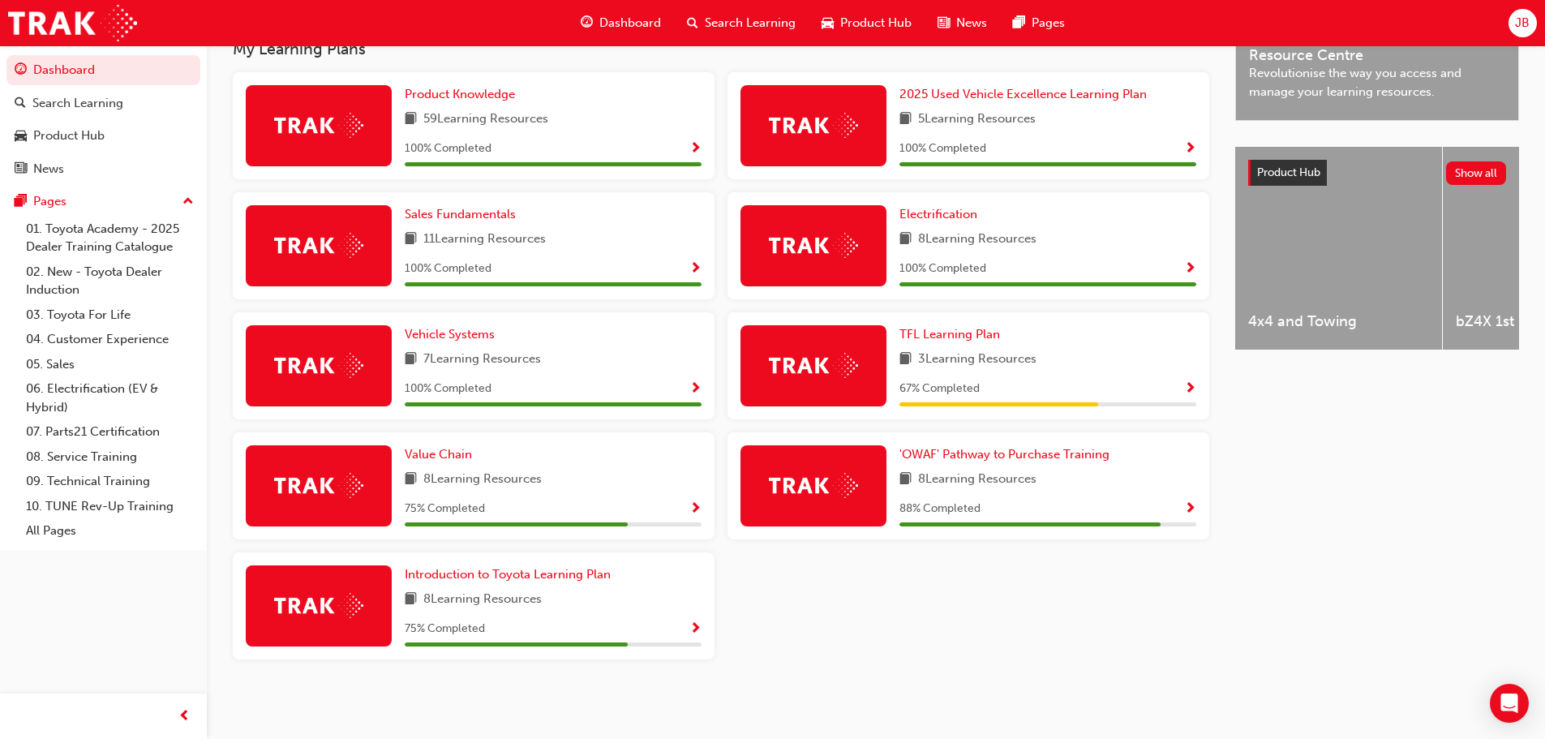
click at [1192, 509] on span "Show Progress" at bounding box center [1190, 509] width 12 height 15
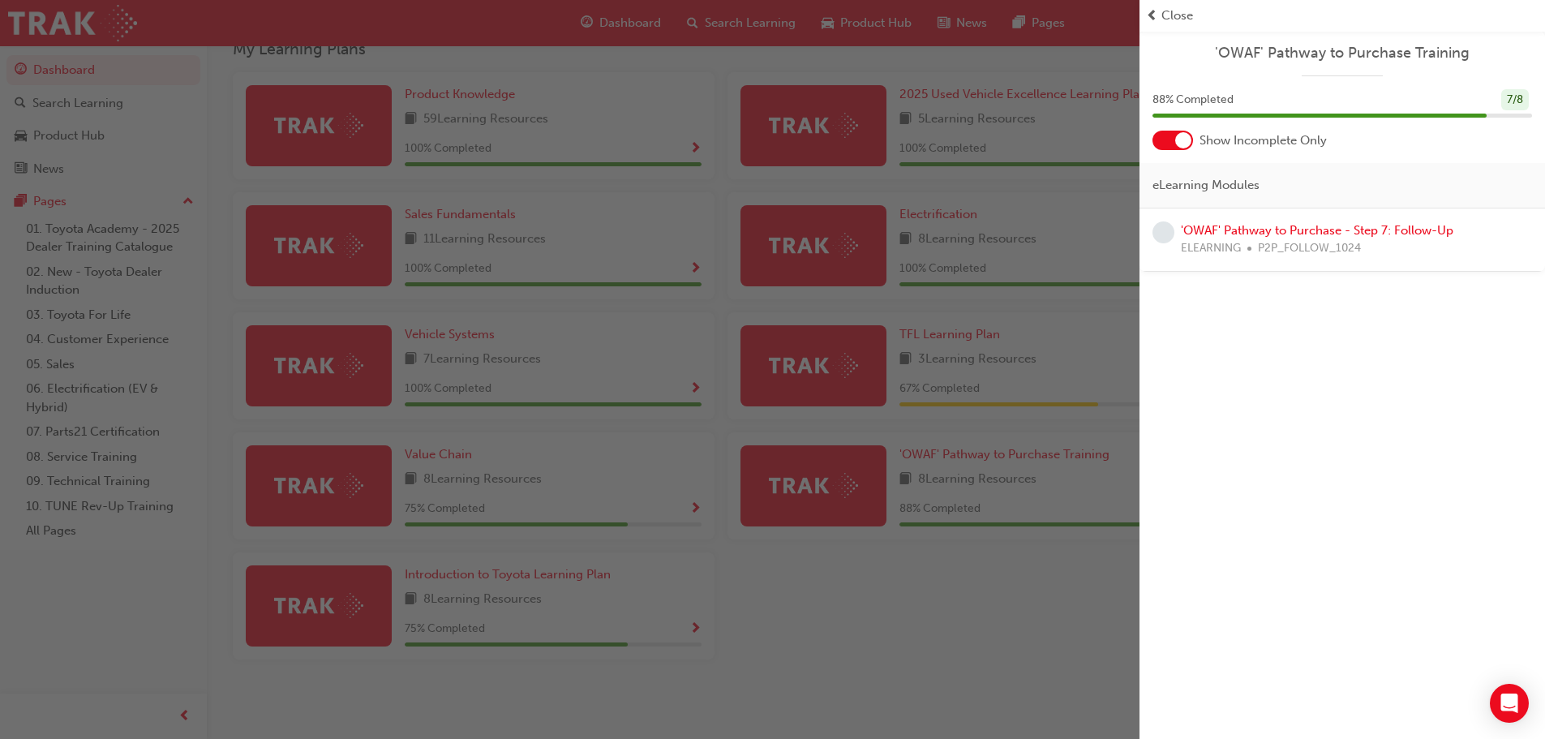
click at [1347, 240] on span "P2P_FOLLOW_1024" at bounding box center [1309, 248] width 103 height 19
click at [1394, 223] on link "'OWAF' Pathway to Purchase - Step 7: Follow-Up" at bounding box center [1317, 230] width 273 height 15
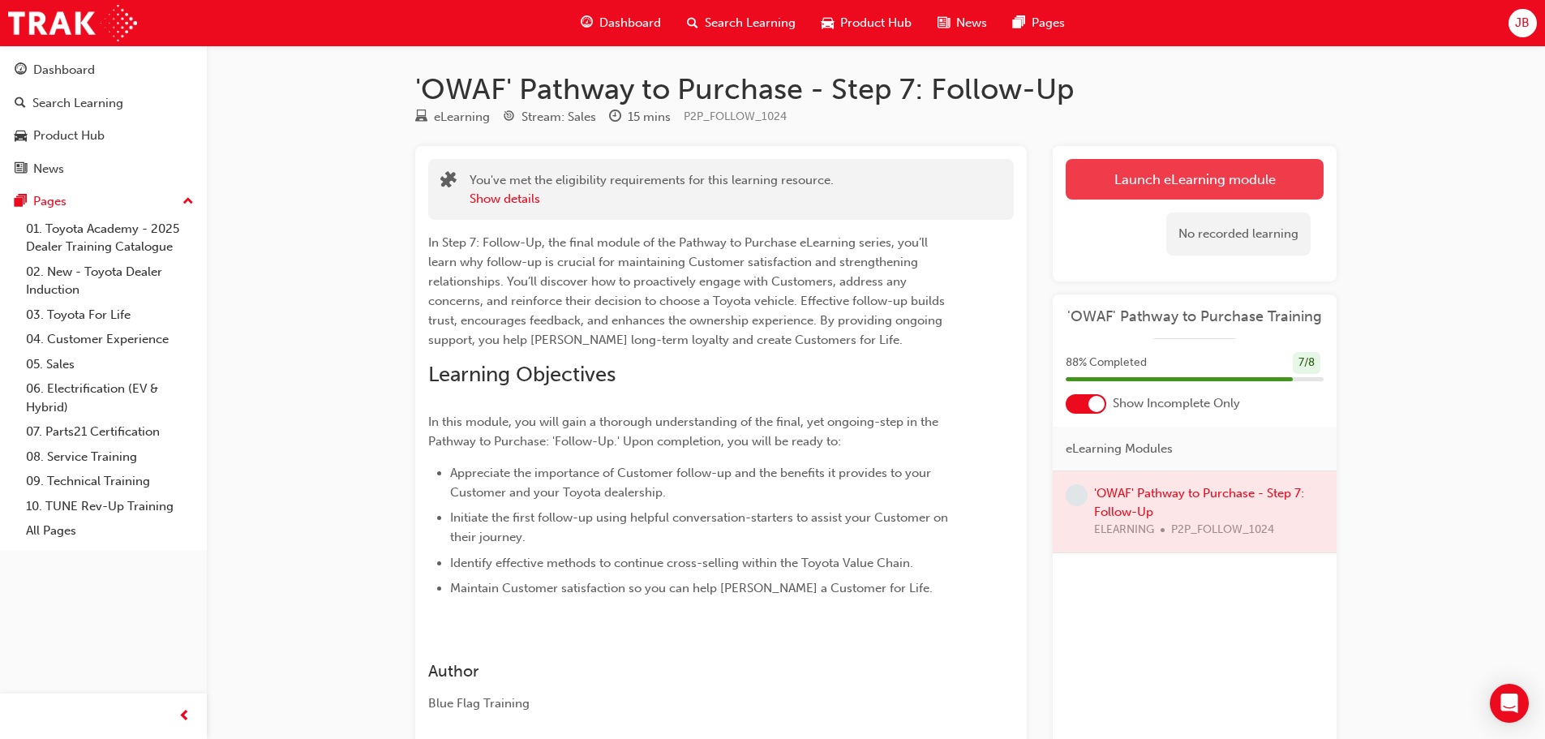
click at [1248, 193] on link "Launch eLearning module" at bounding box center [1195, 179] width 258 height 41
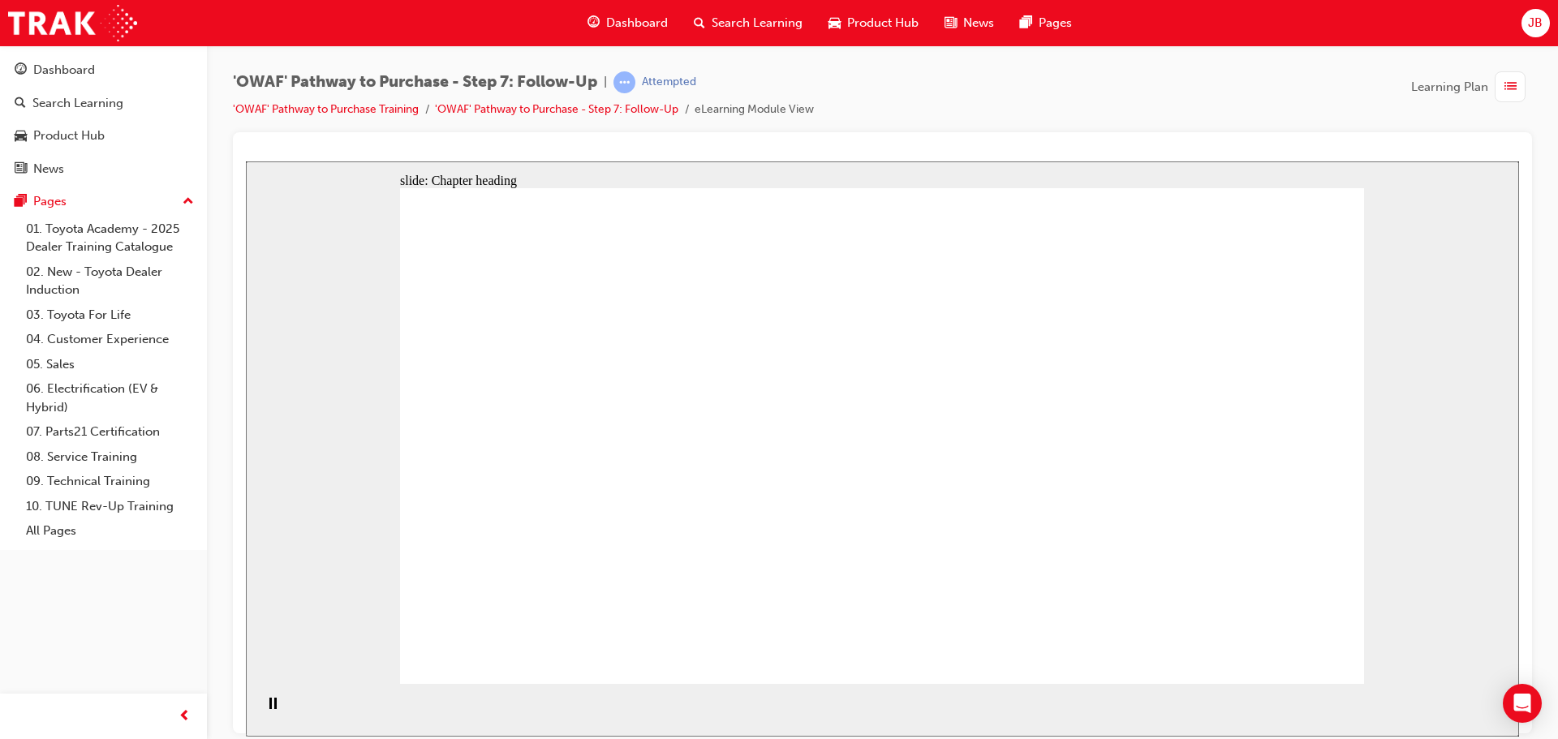
drag, startPoint x: 665, startPoint y: 362, endPoint x: 943, endPoint y: 365, distance: 278.3
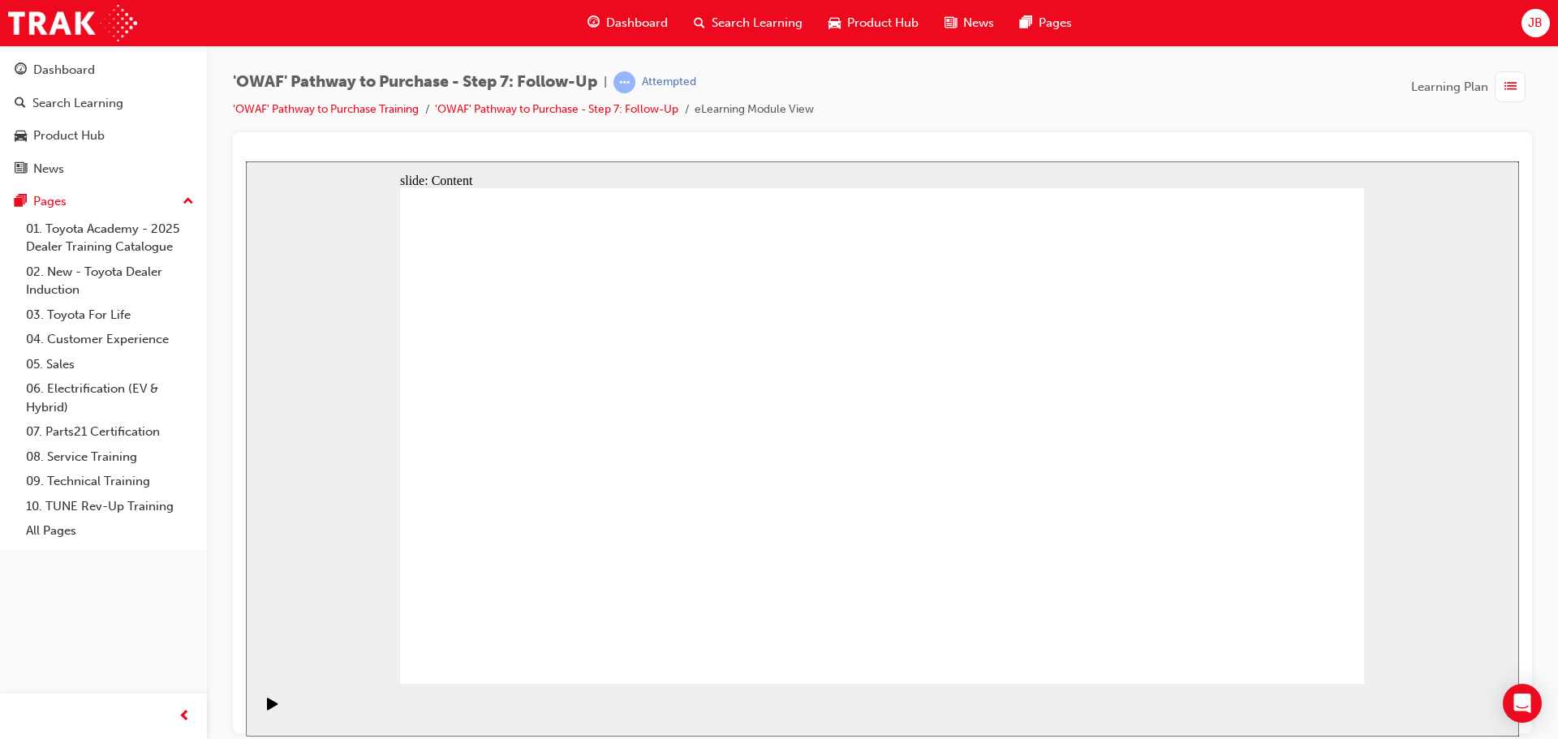
drag, startPoint x: 683, startPoint y: 522, endPoint x: 903, endPoint y: 510, distance: 220.2
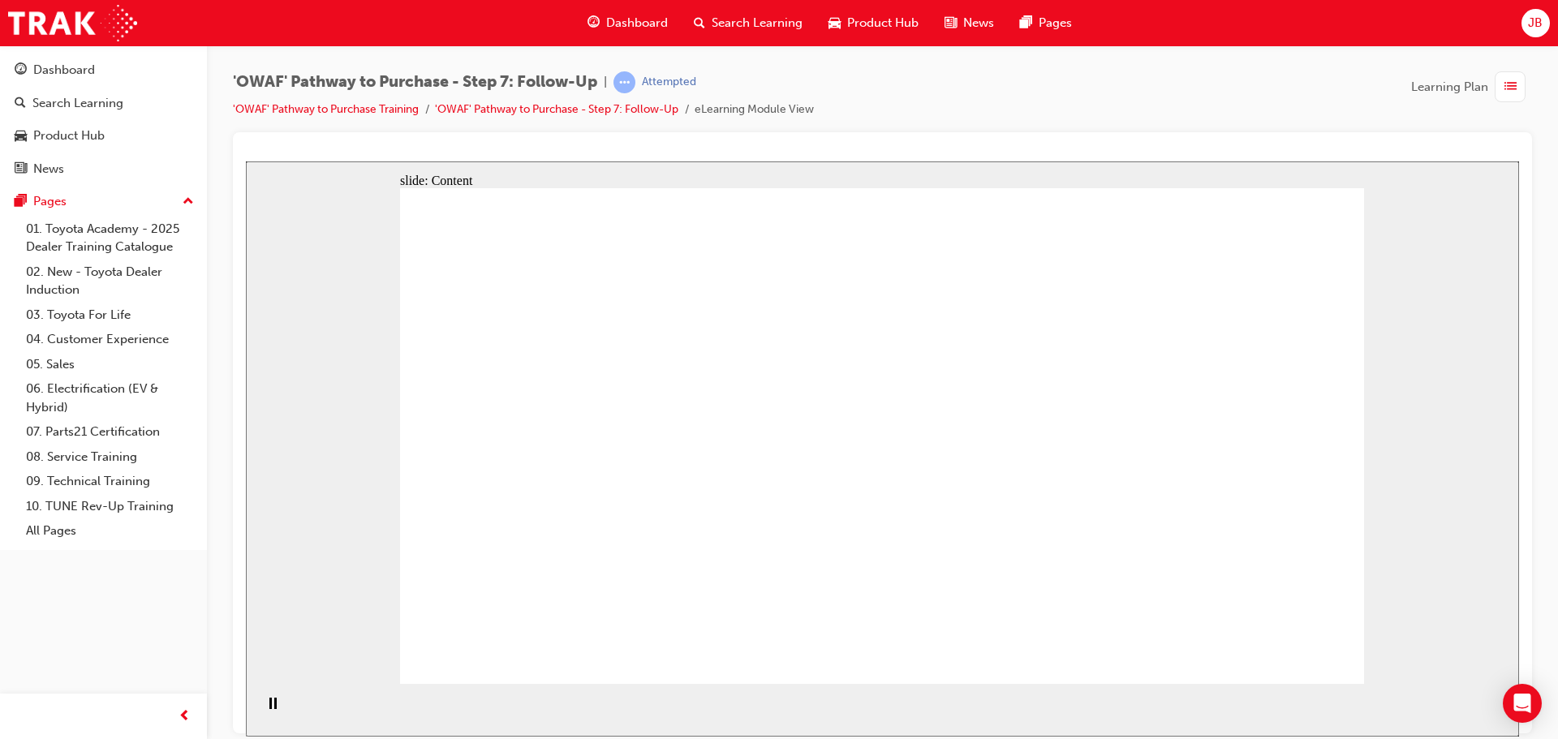
drag, startPoint x: 1020, startPoint y: 496, endPoint x: 828, endPoint y: 518, distance: 193.6
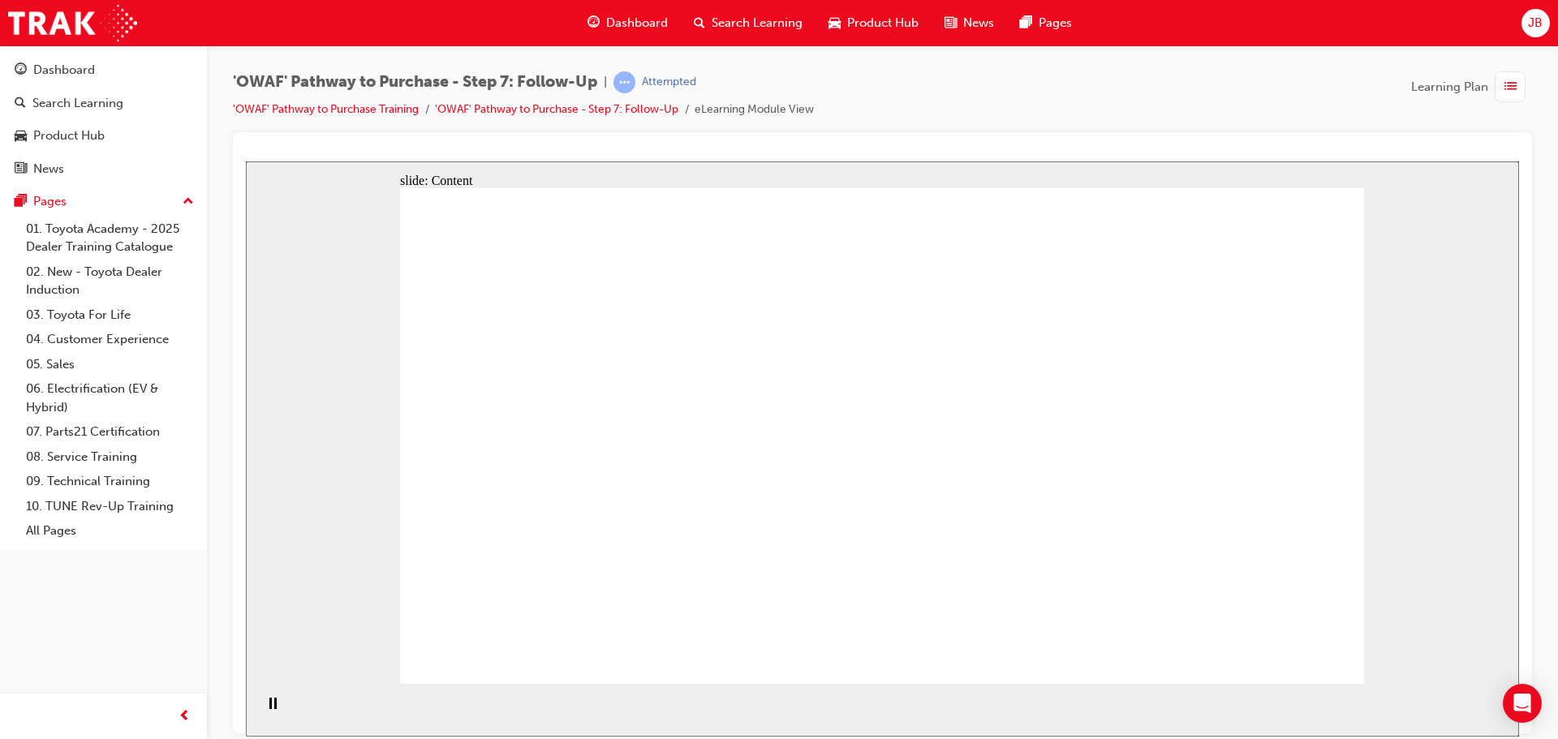
drag, startPoint x: 573, startPoint y: 451, endPoint x: 849, endPoint y: 460, distance: 276.0
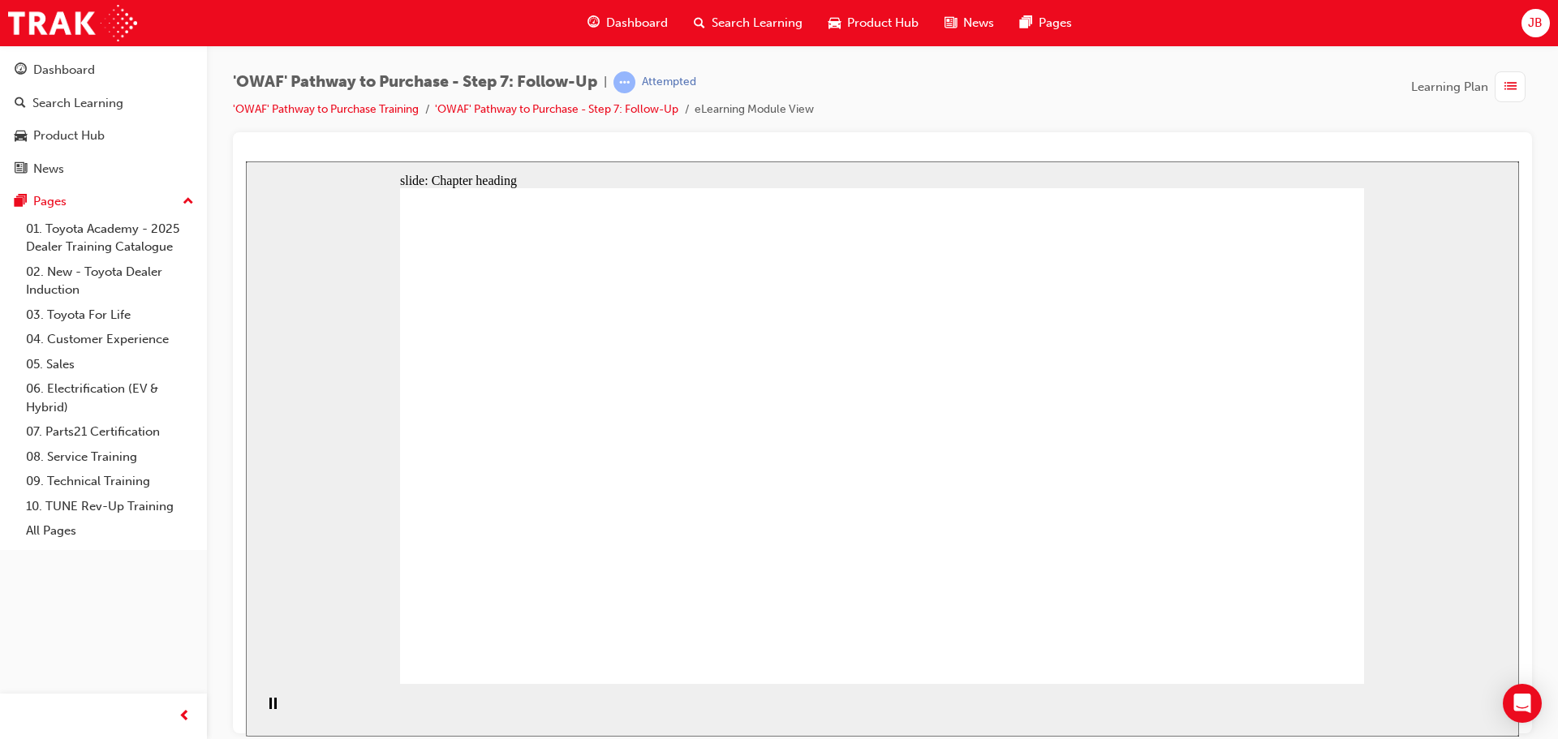
drag, startPoint x: 873, startPoint y: 226, endPoint x: 965, endPoint y: 285, distance: 109.1
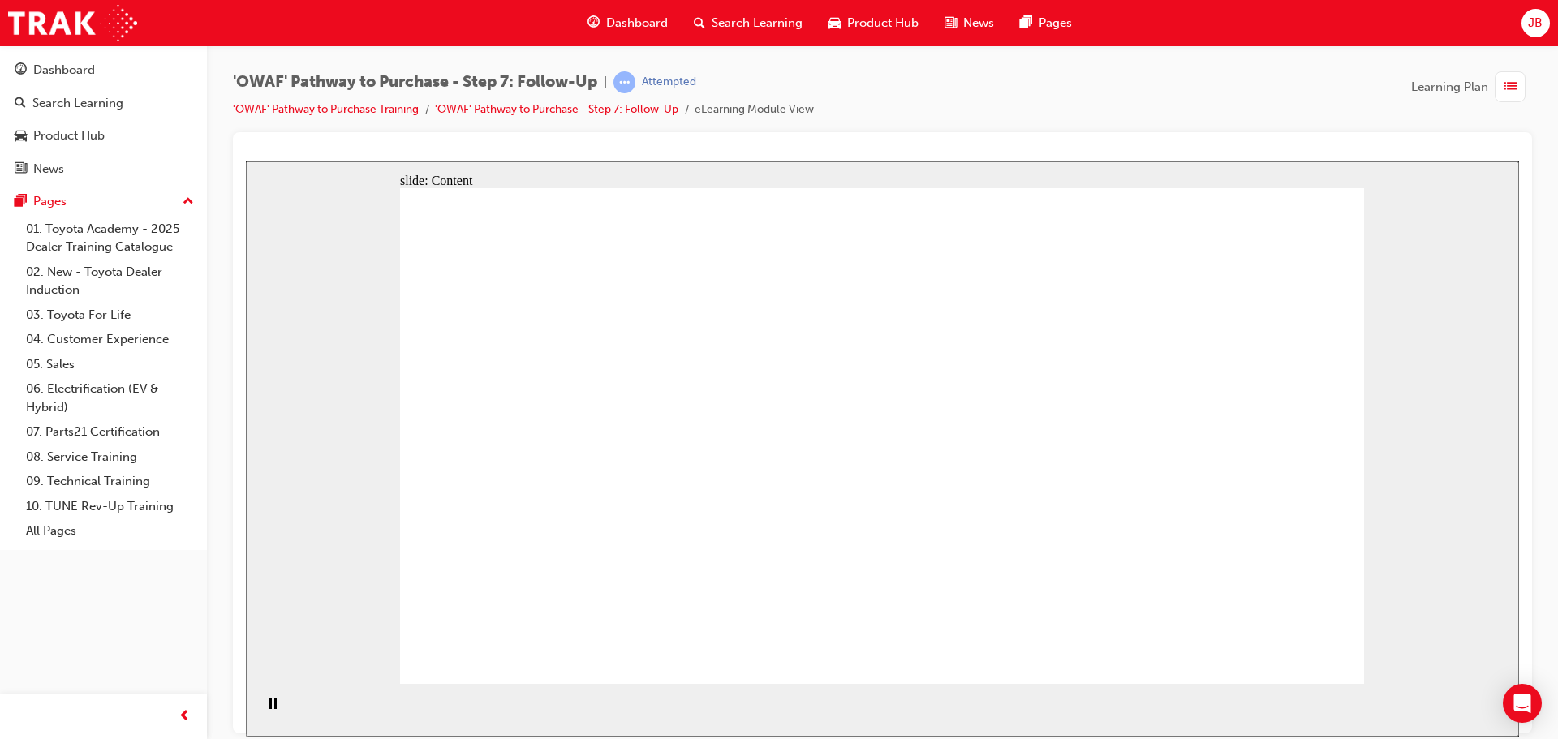
drag, startPoint x: 1163, startPoint y: 239, endPoint x: 1067, endPoint y: 351, distance: 147.8
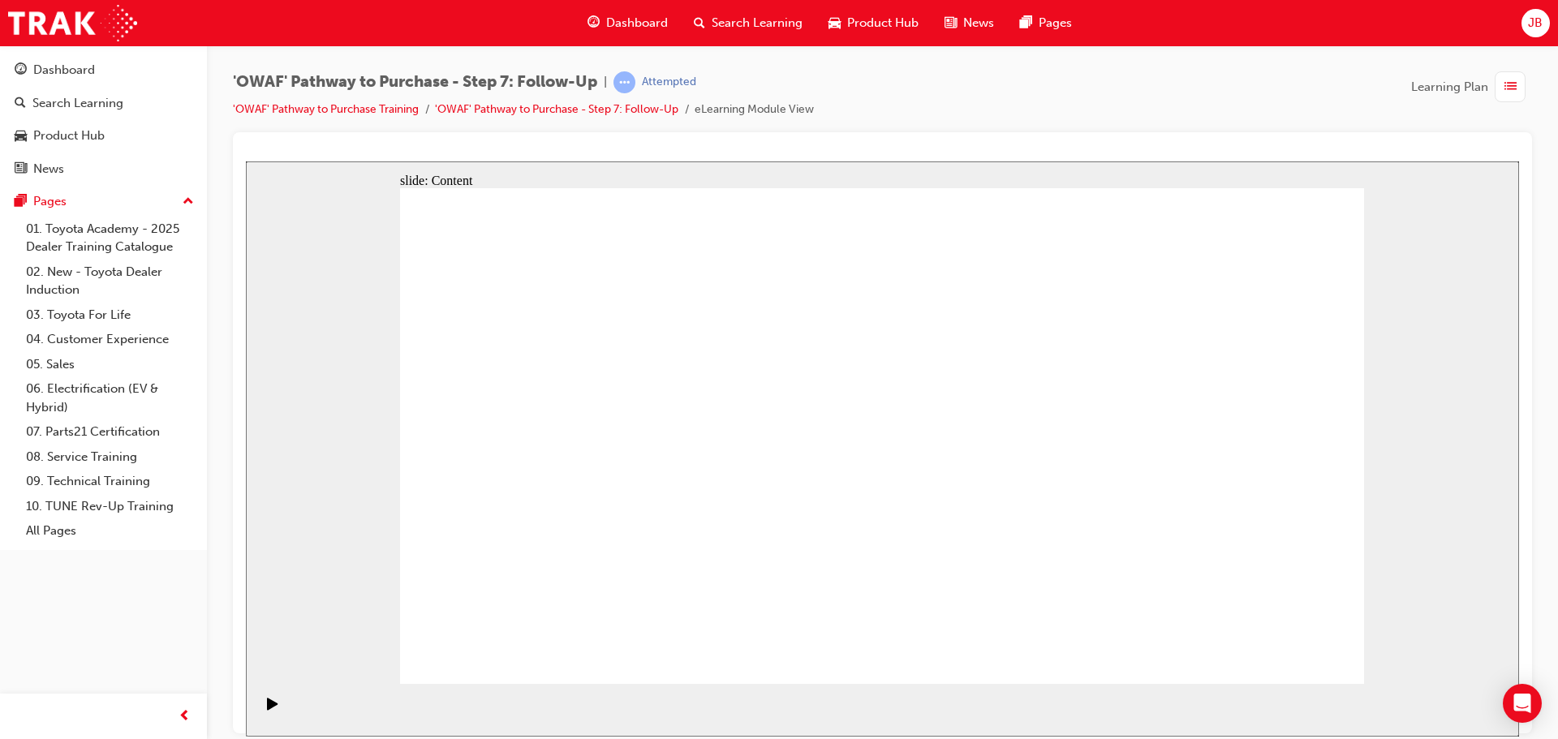
radio input "true"
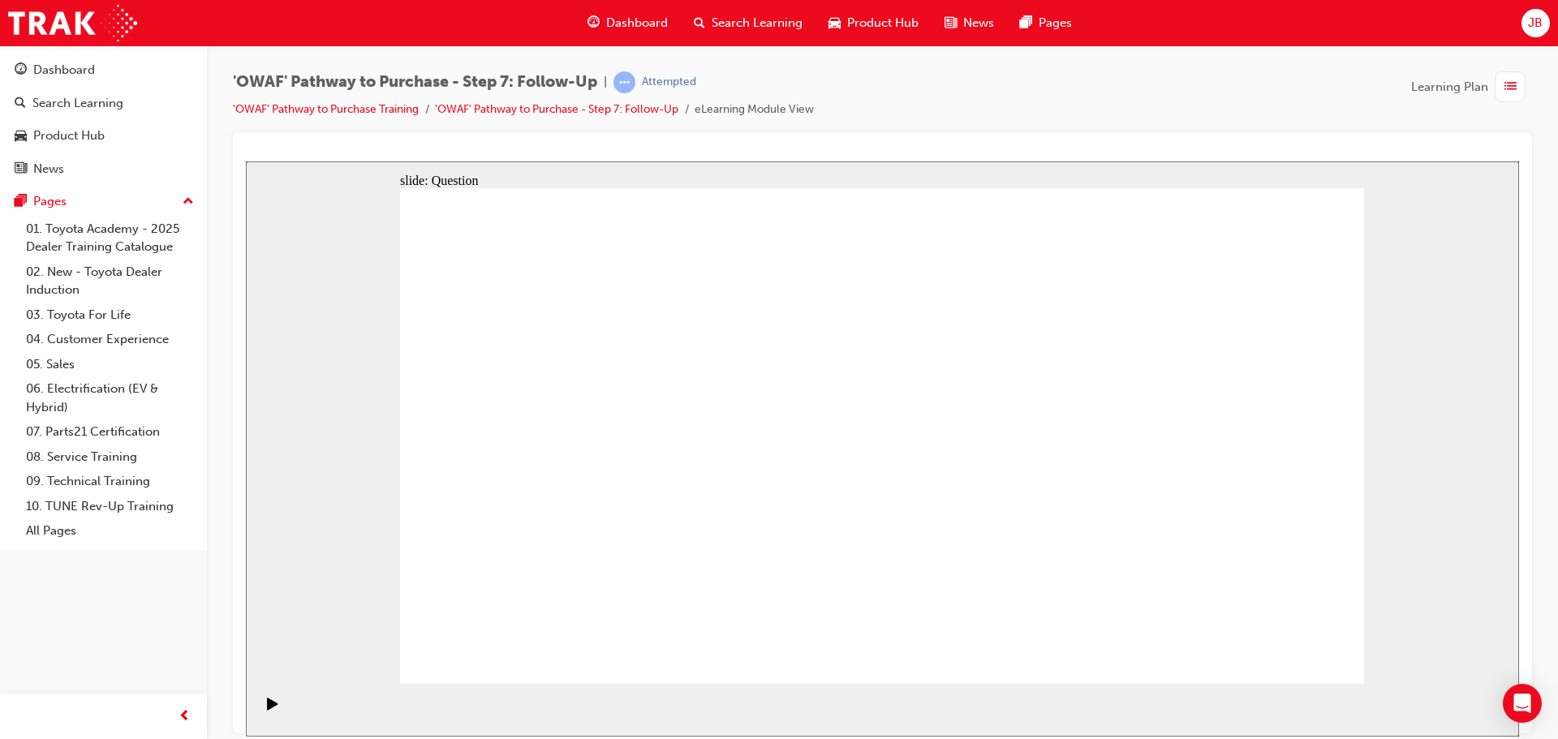
drag, startPoint x: 775, startPoint y: 562, endPoint x: 948, endPoint y: 378, distance: 253.1
drag, startPoint x: 902, startPoint y: 620, endPoint x: 683, endPoint y: 427, distance: 292.0
drag, startPoint x: 1031, startPoint y: 569, endPoint x: 709, endPoint y: 475, distance: 335.3
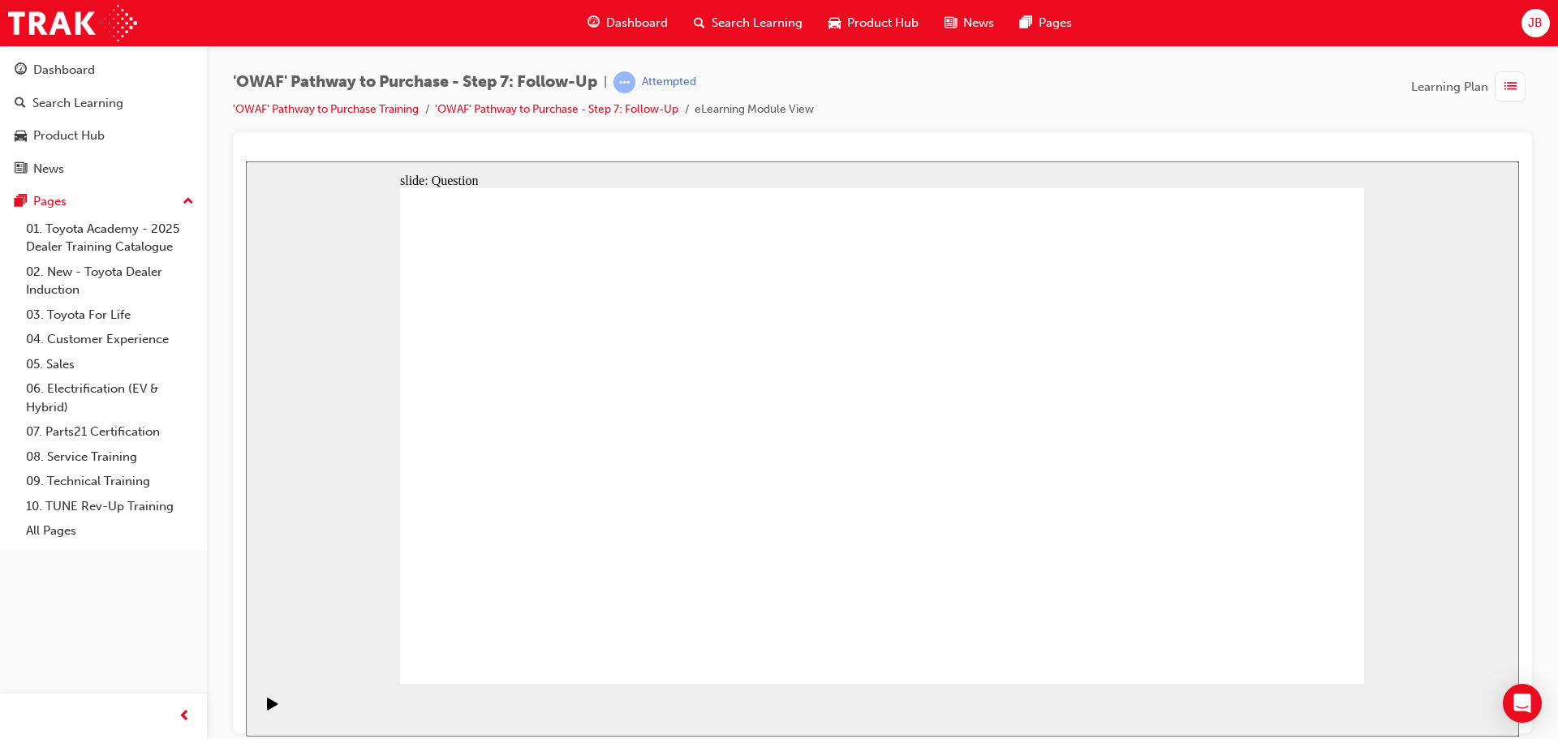
radio input "true"
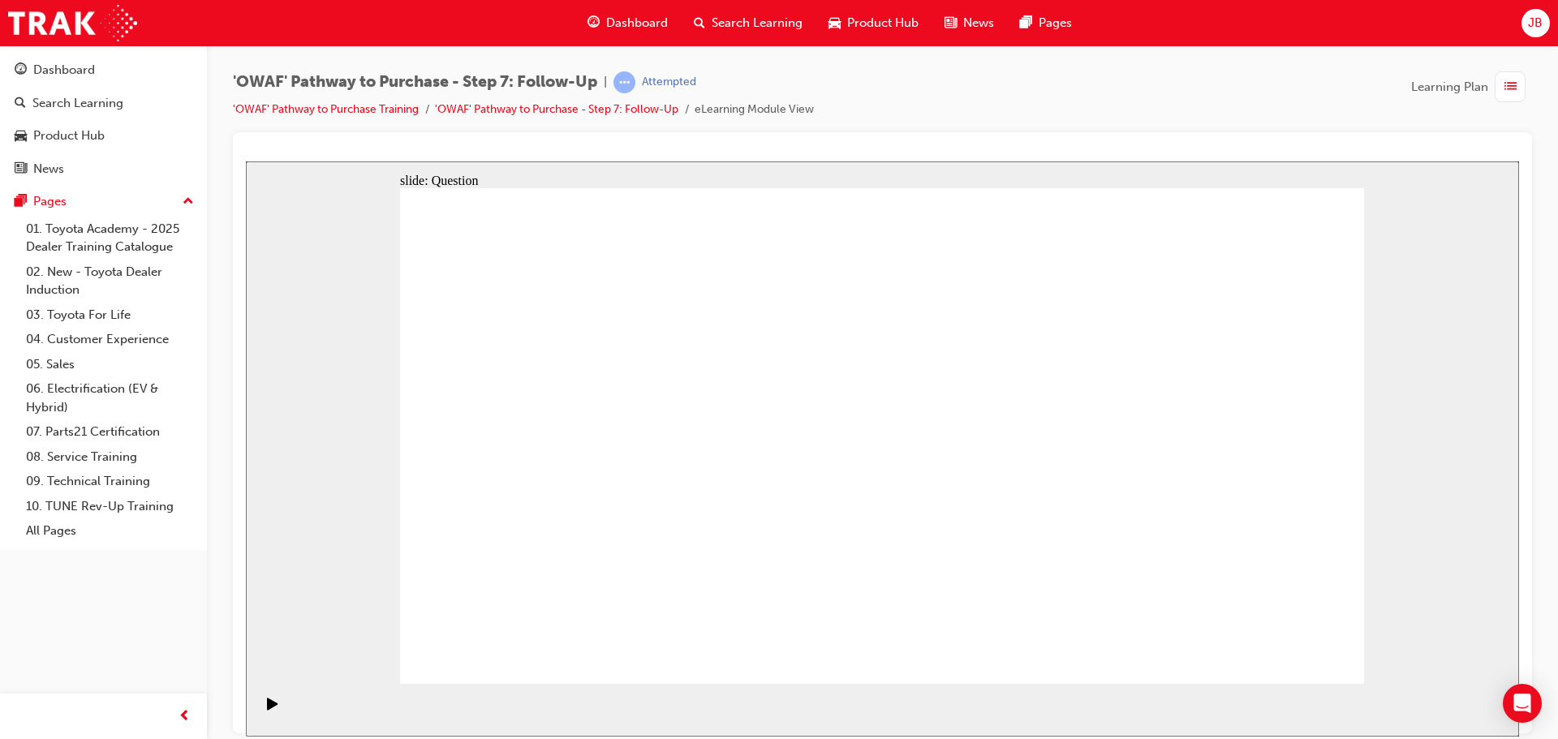
radio input "true"
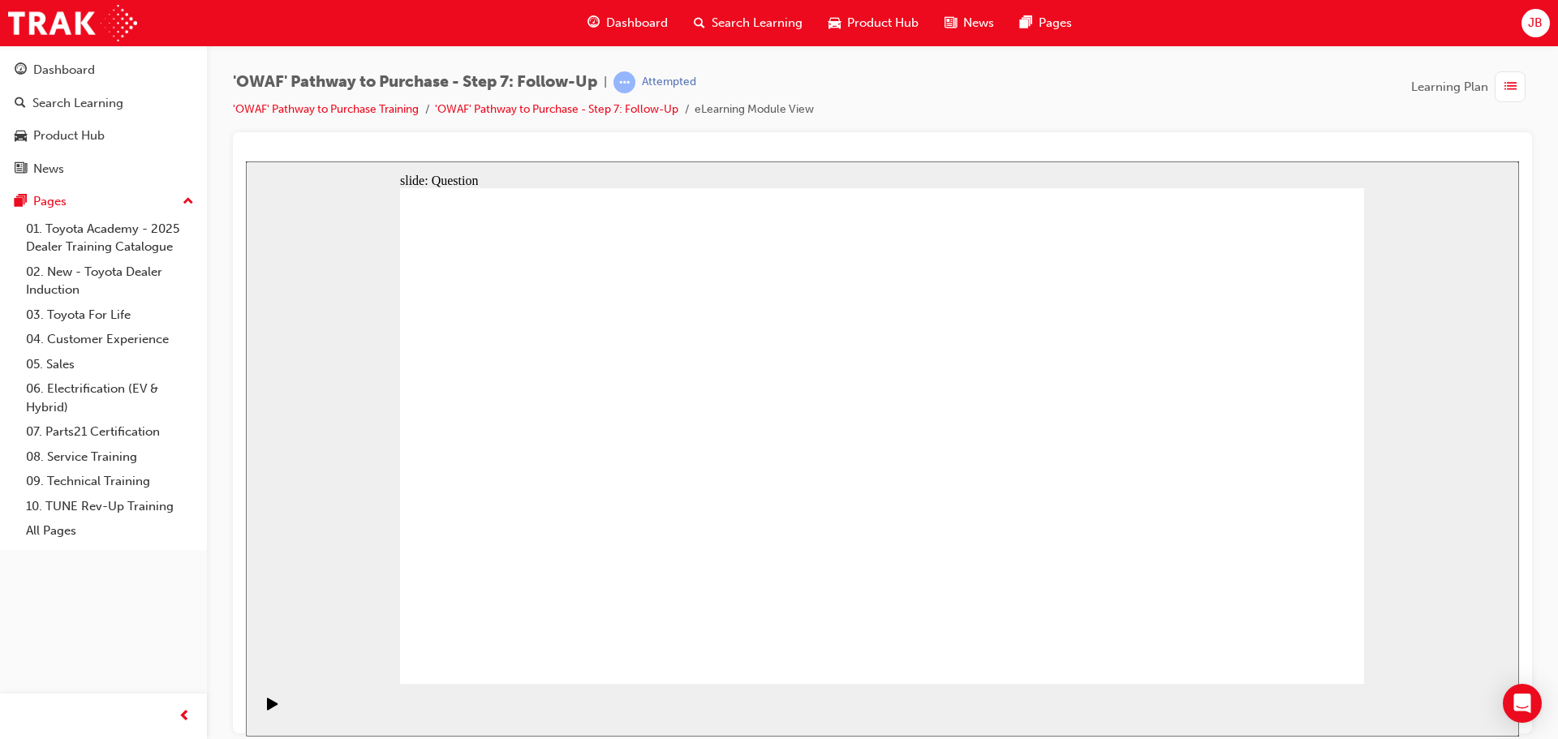
radio input "true"
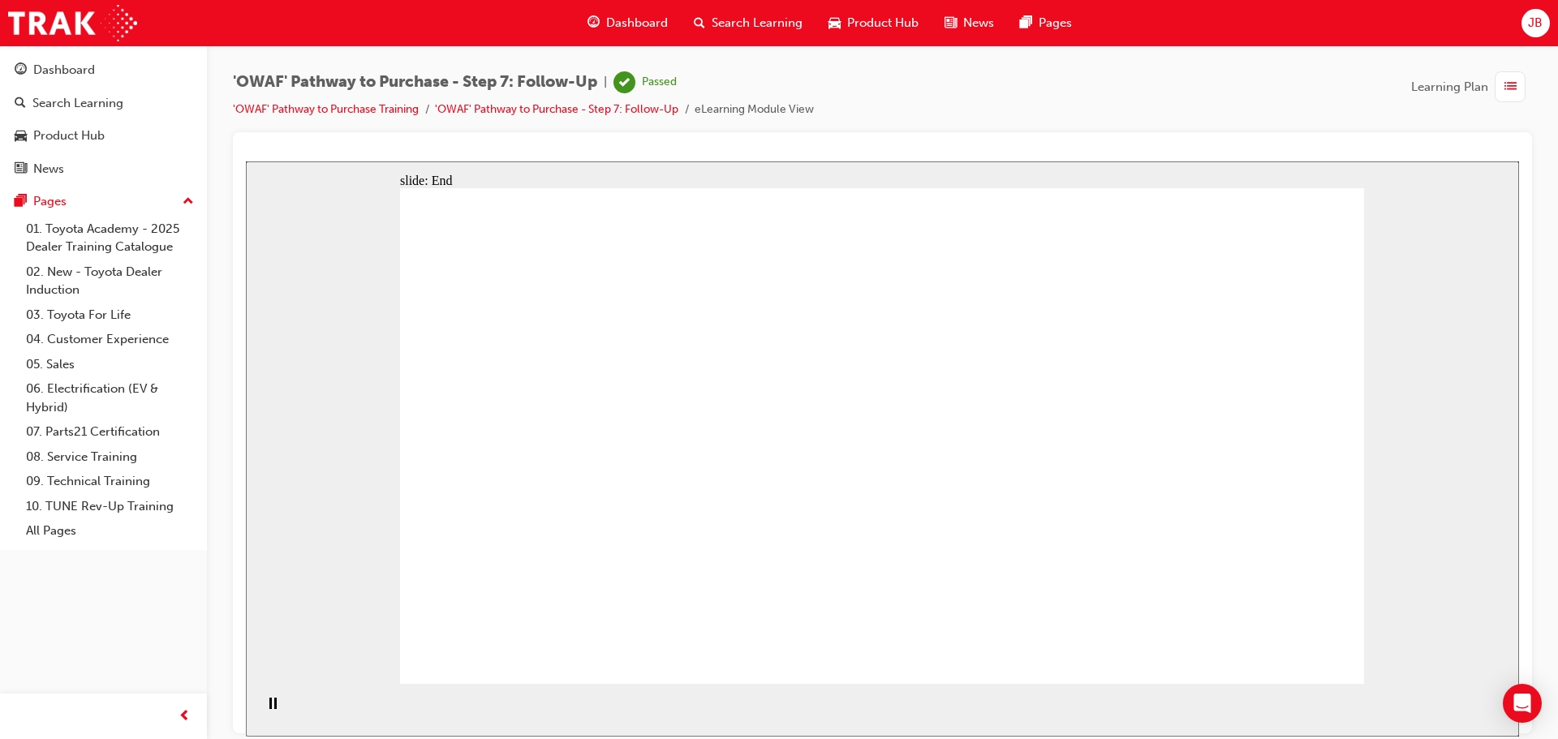
drag, startPoint x: 688, startPoint y: 591, endPoint x: 670, endPoint y: 578, distance: 22.6
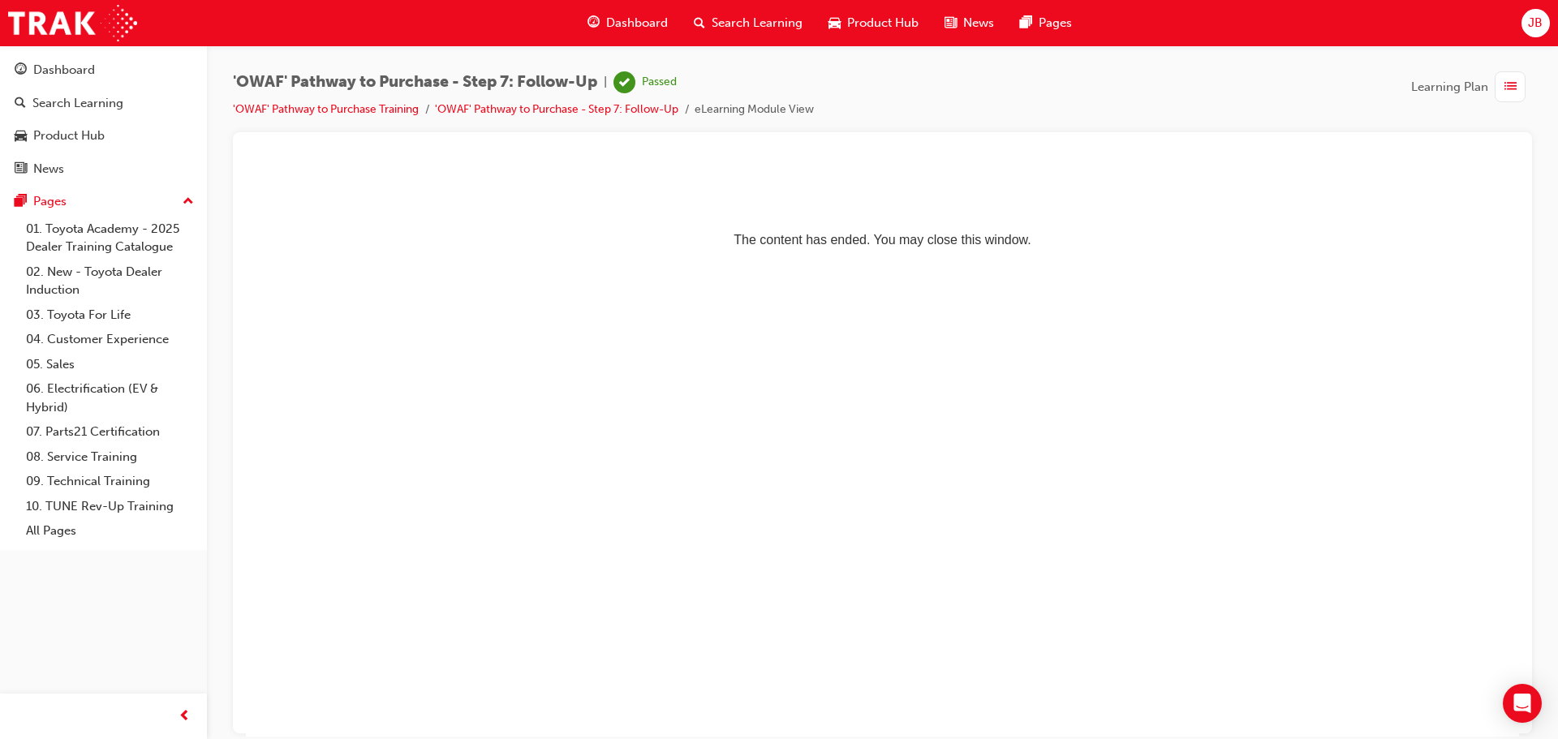
click at [604, 27] on div "Dashboard" at bounding box center [627, 22] width 106 height 33
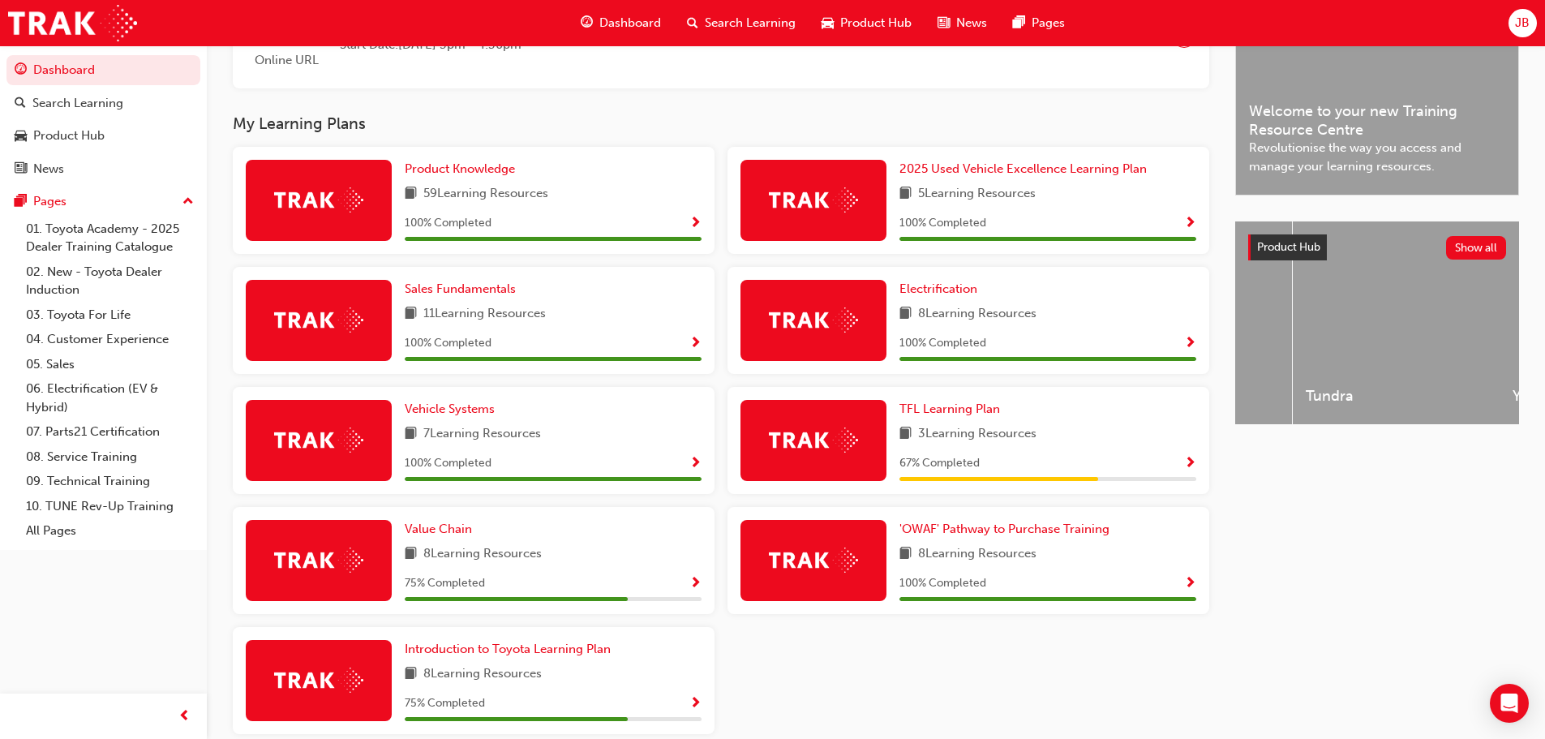
scroll to position [0, 5366]
click at [1357, 354] on div "Tundra" at bounding box center [1362, 322] width 207 height 203
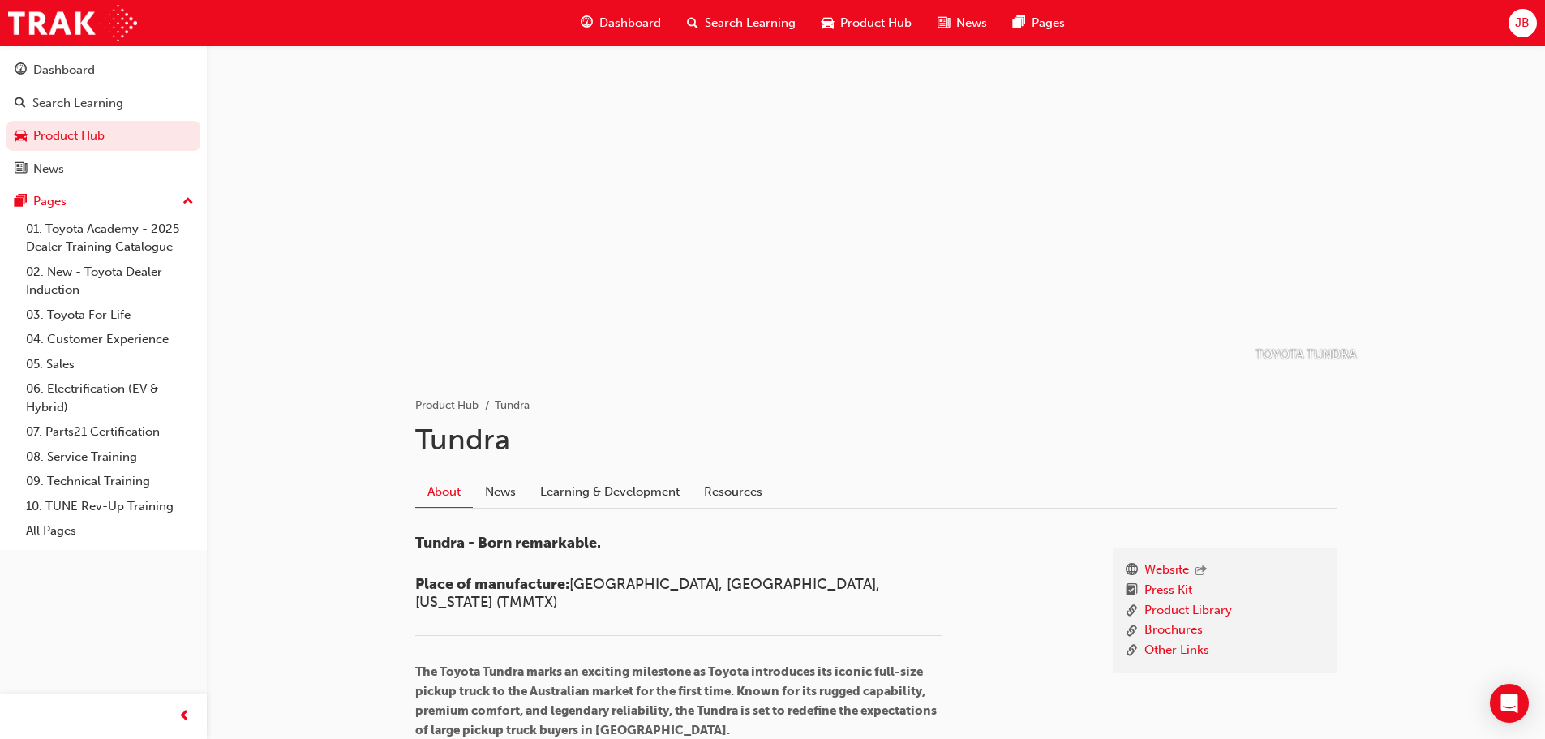
click at [1171, 592] on link "Press Kit" at bounding box center [1169, 591] width 48 height 20
